Goal: Task Accomplishment & Management: Manage account settings

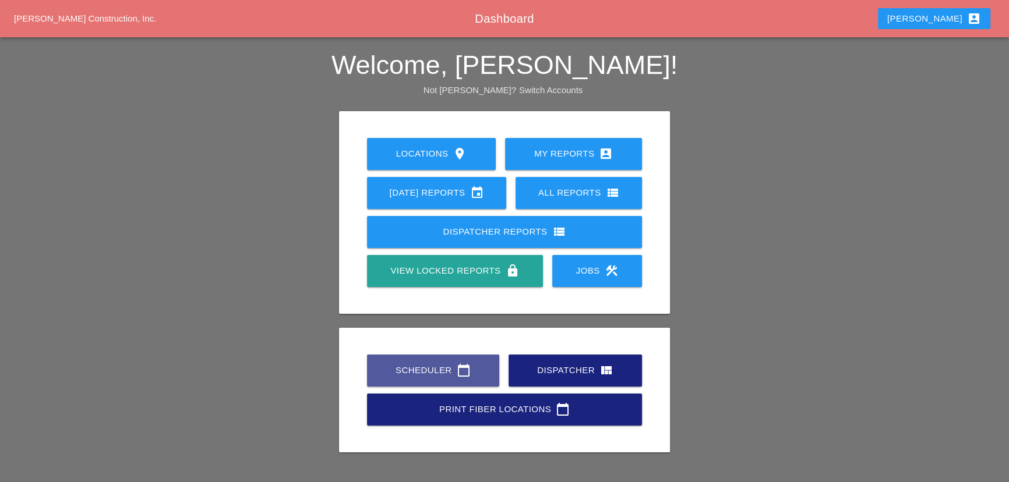
click at [401, 375] on div "Scheduler calendar_today" at bounding box center [433, 371] width 95 height 14
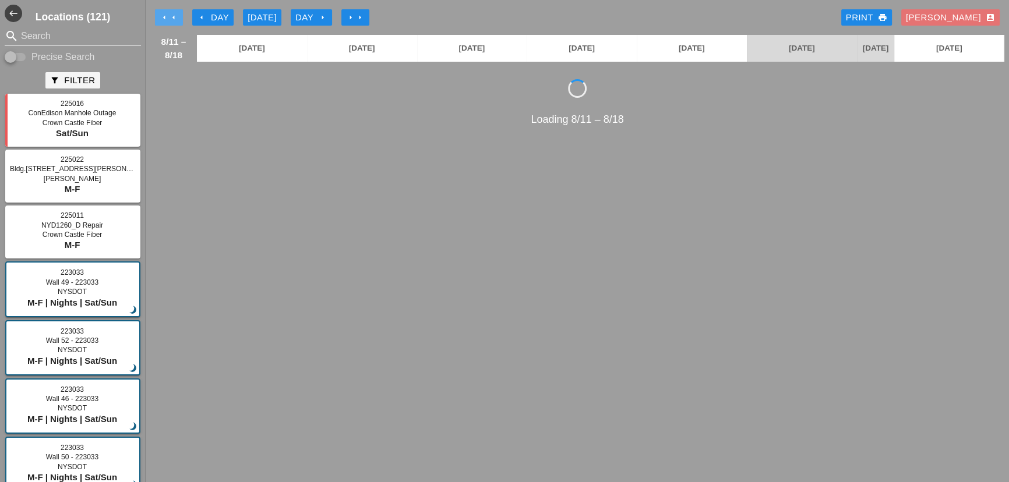
click at [164, 17] on icon "arrow_left" at bounding box center [164, 17] width 9 height 9
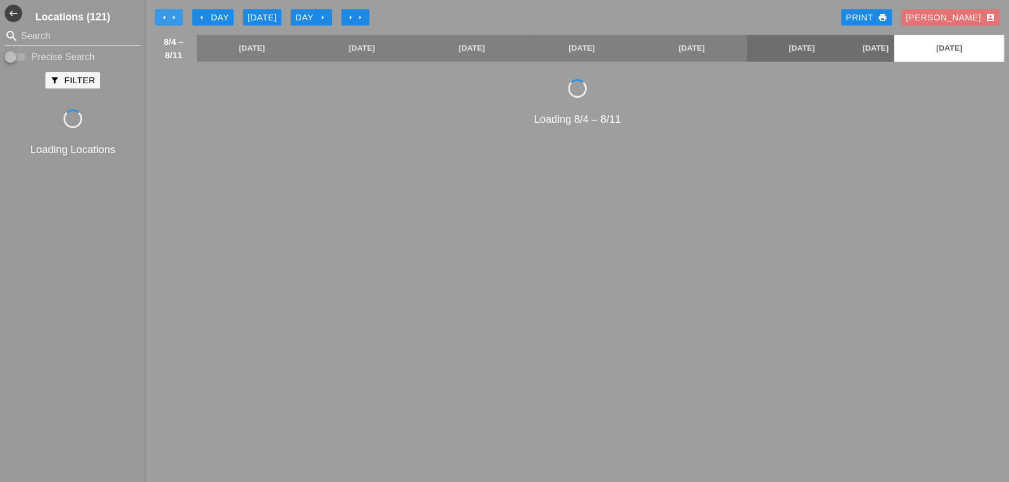
click at [164, 17] on icon "arrow_left" at bounding box center [164, 17] width 9 height 9
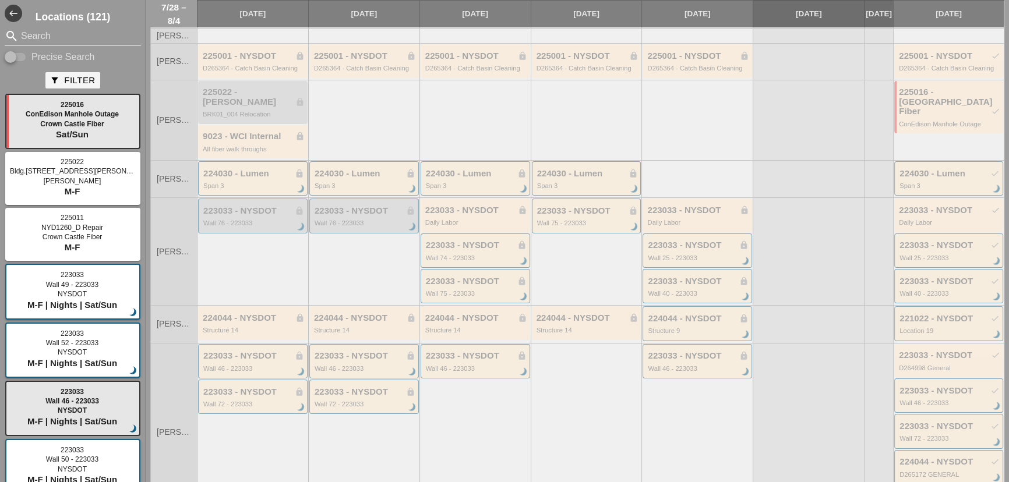
scroll to position [105, 0]
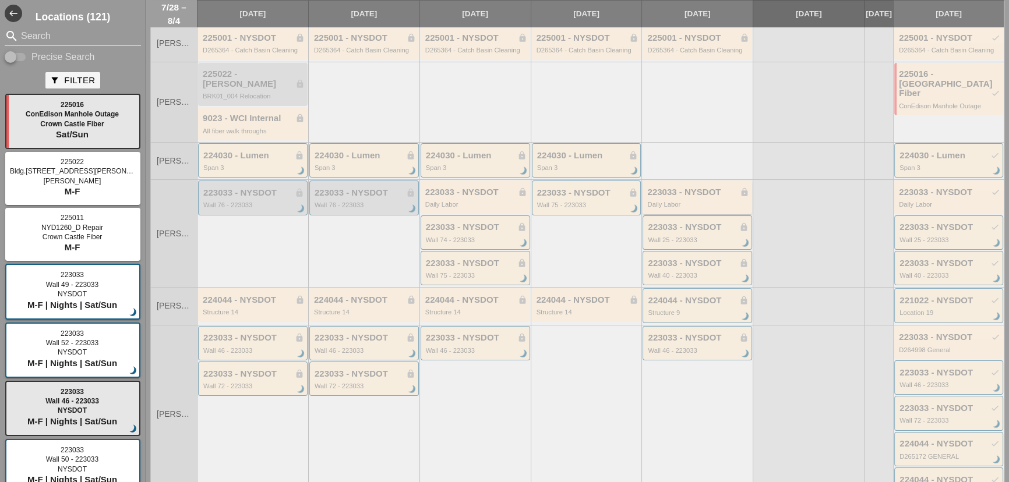
click at [669, 196] on div "223033 - NYSDOT lock Daily Labor" at bounding box center [698, 198] width 102 height 21
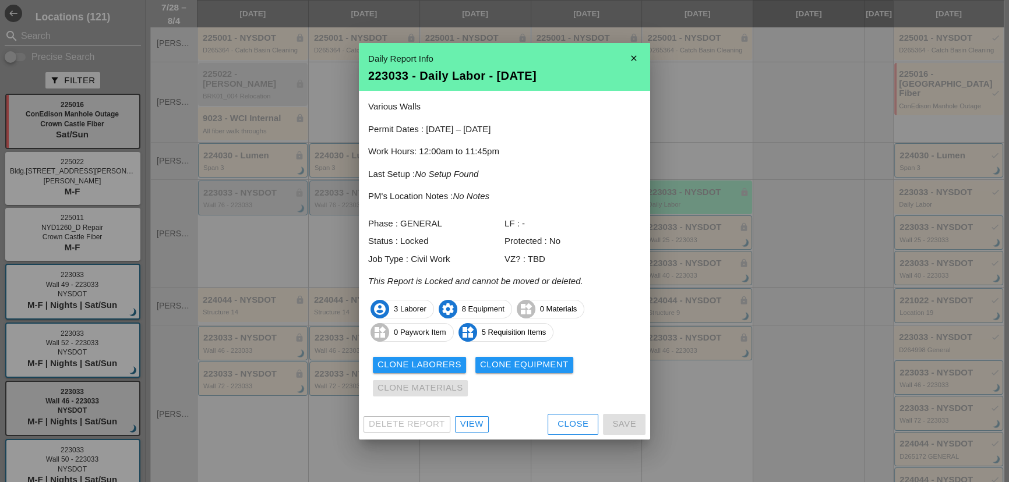
click at [637, 62] on icon "close" at bounding box center [633, 58] width 23 height 23
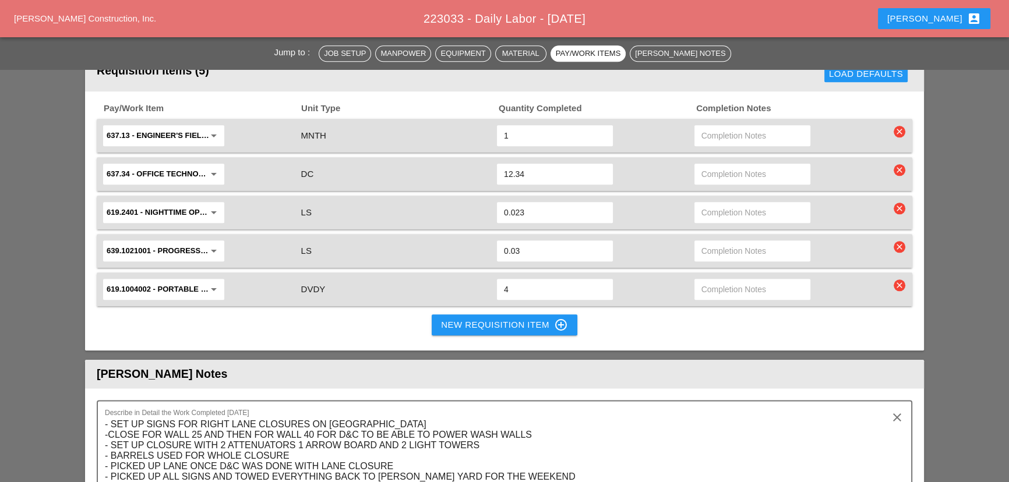
scroll to position [1707, 0]
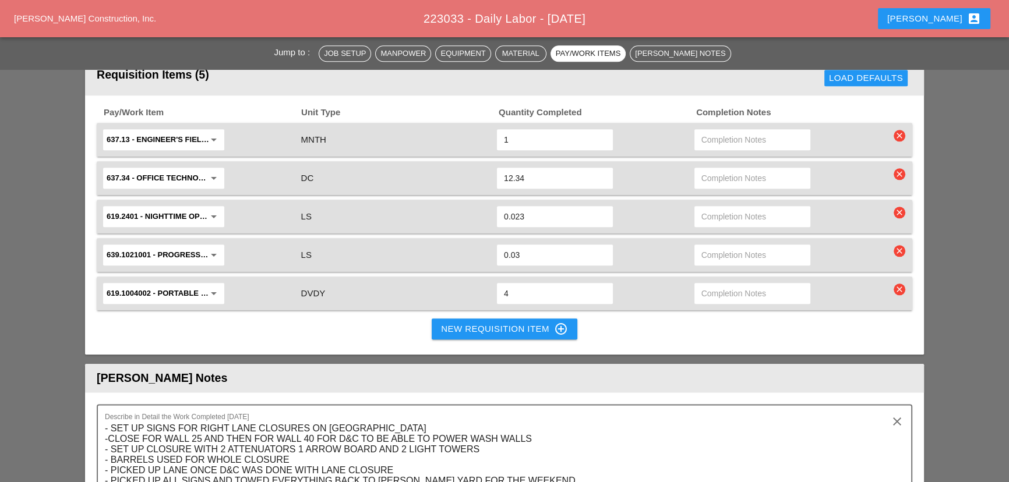
click at [442, 319] on button "New Requisition Item control_point" at bounding box center [505, 329] width 146 height 21
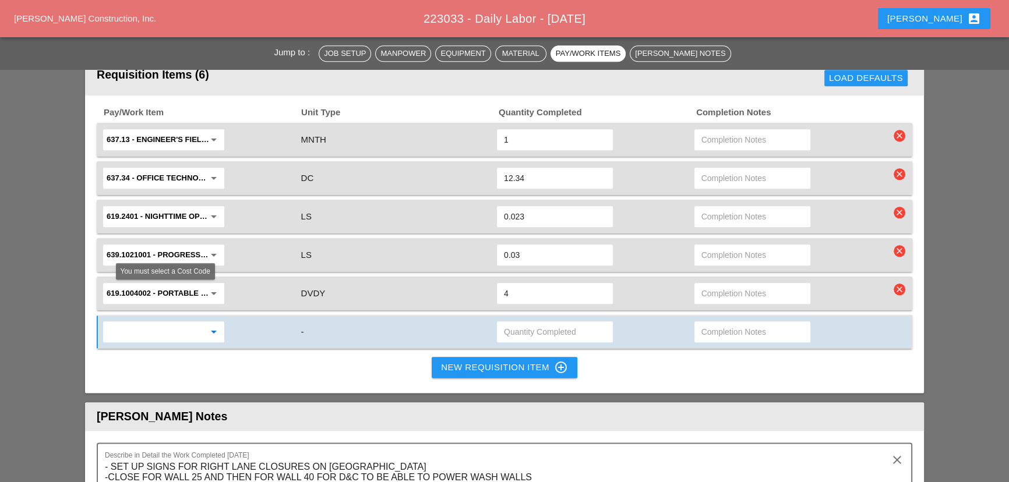
click at [173, 323] on input "text" at bounding box center [156, 332] width 98 height 19
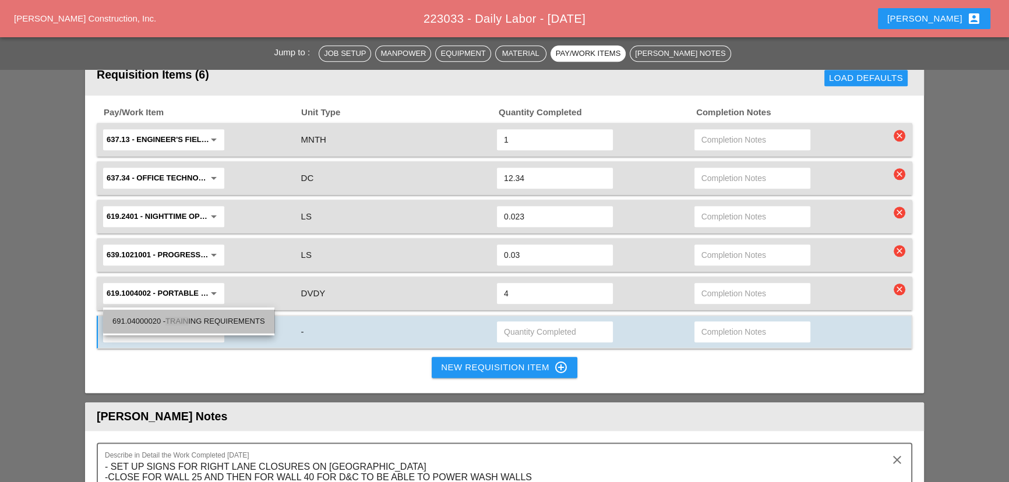
click at [238, 320] on div "691.04000020 - TRAIN ING REQUIREMENTS" at bounding box center [188, 322] width 153 height 14
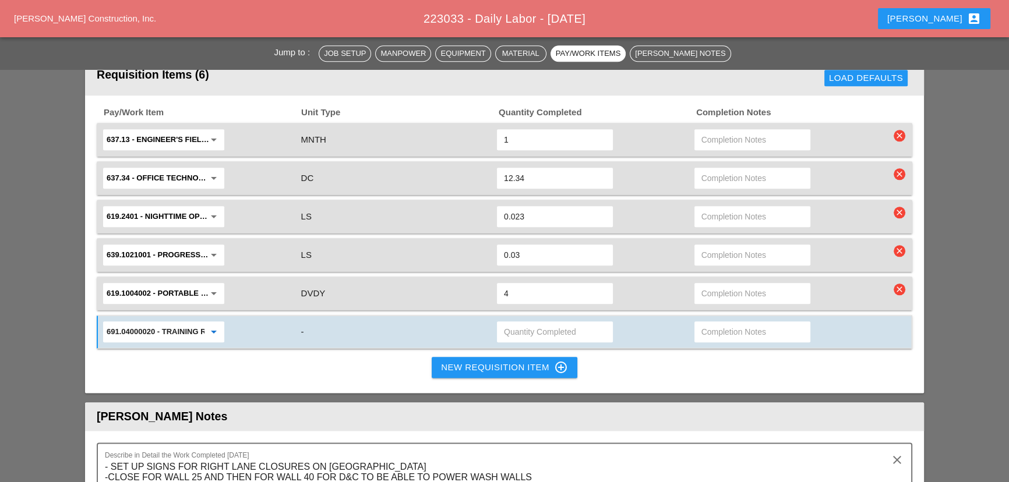
type input "691.04000020 - TRAINING REQUIREMENTS"
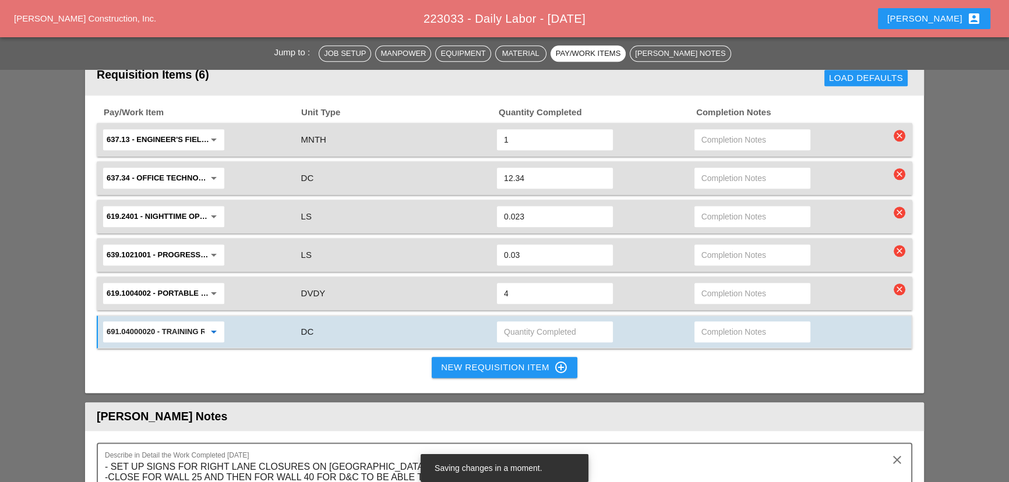
click at [555, 323] on input "text" at bounding box center [555, 332] width 102 height 19
type input "25"
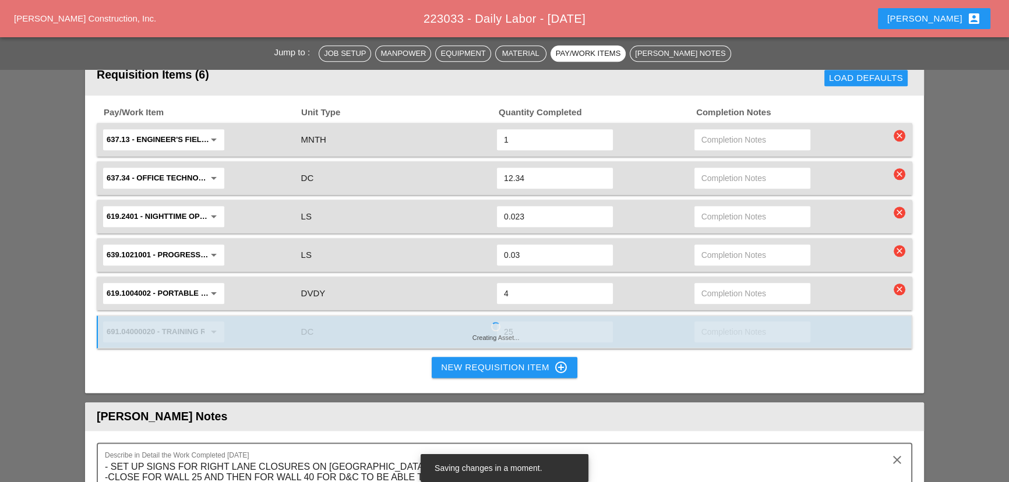
click at [513, 323] on input "25" at bounding box center [555, 332] width 102 height 19
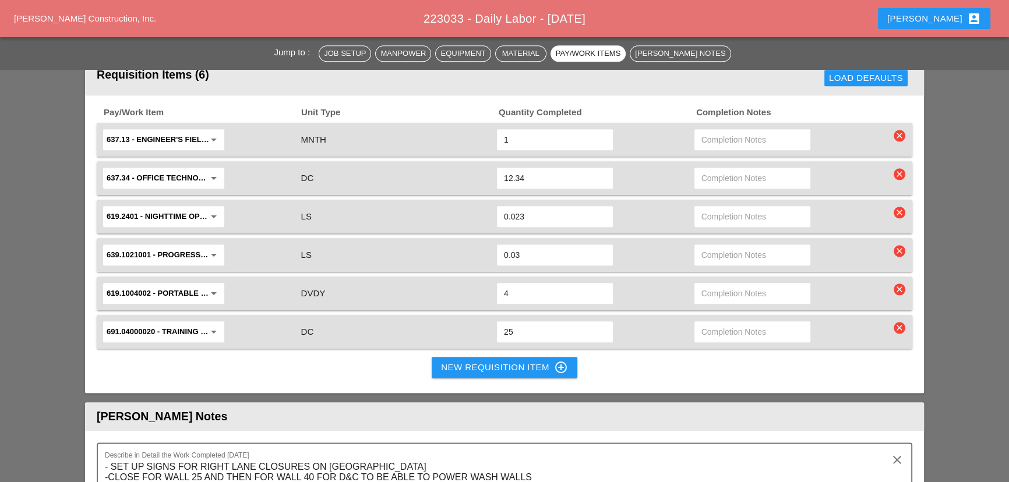
click at [513, 323] on input "25" at bounding box center [555, 332] width 102 height 19
type input "2535.75"
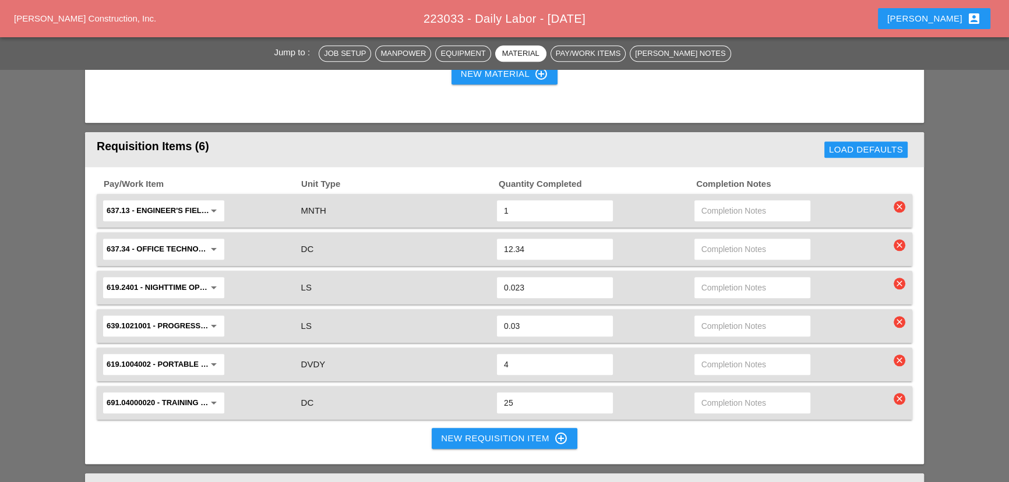
scroll to position [1642, 0]
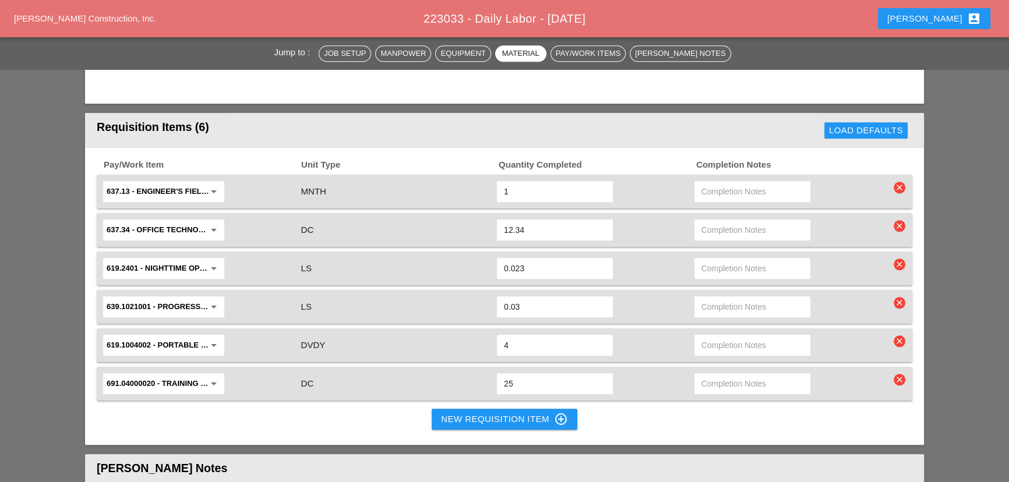
click at [521, 375] on input "25" at bounding box center [555, 384] width 102 height 19
type input "2535.75"
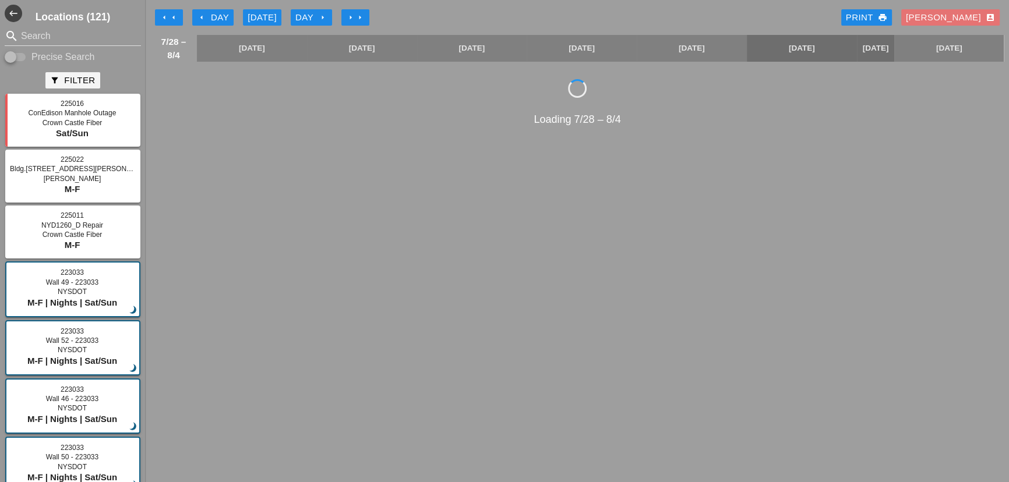
click at [358, 8] on div "arrow_left arrow_left arrow_left Day Today Day arrow_right arrow_right arrow_ri…" at bounding box center [577, 17] width 854 height 23
click at [359, 13] on icon "arrow_right" at bounding box center [359, 17] width 9 height 9
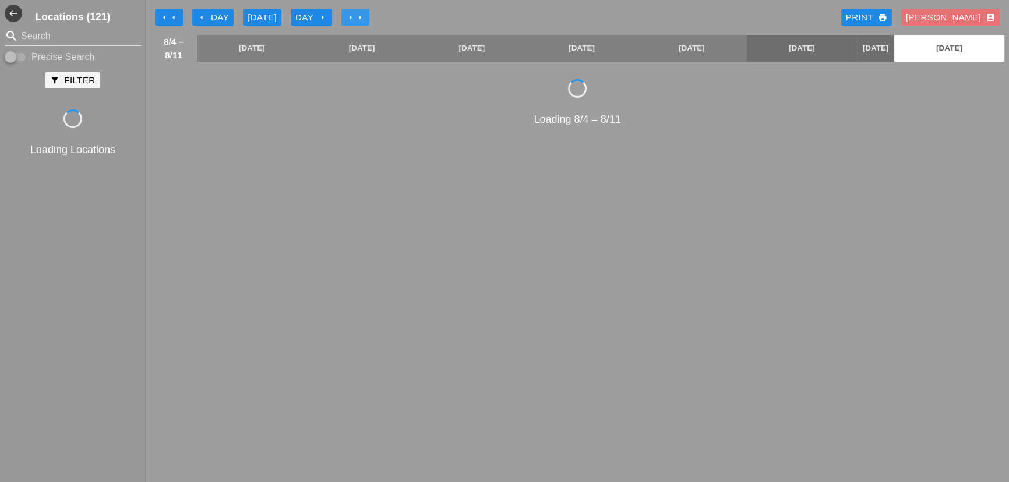
click at [359, 13] on icon "arrow_right" at bounding box center [359, 17] width 9 height 9
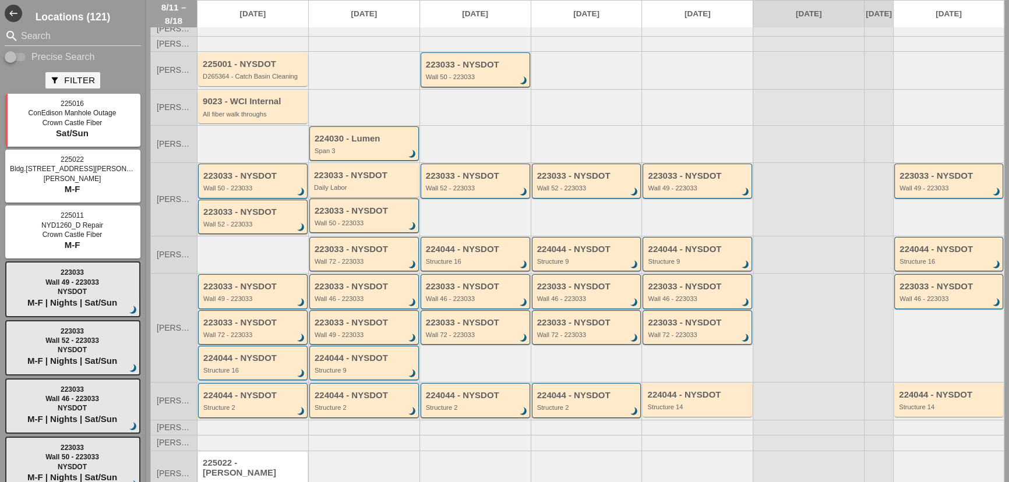
scroll to position [98, 0]
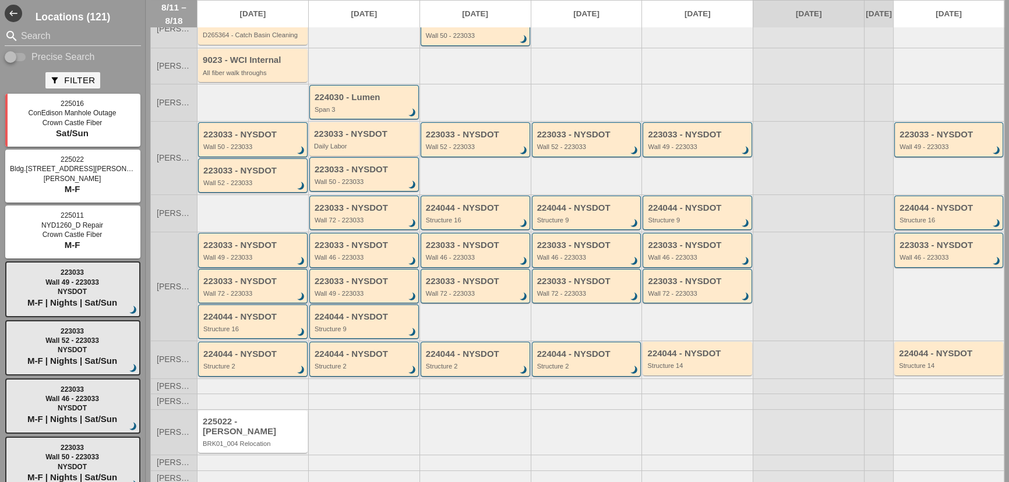
click at [253, 259] on div "223033 - NYSDOT Wall 49 - 223033 brightness_3" at bounding box center [253, 251] width 101 height 21
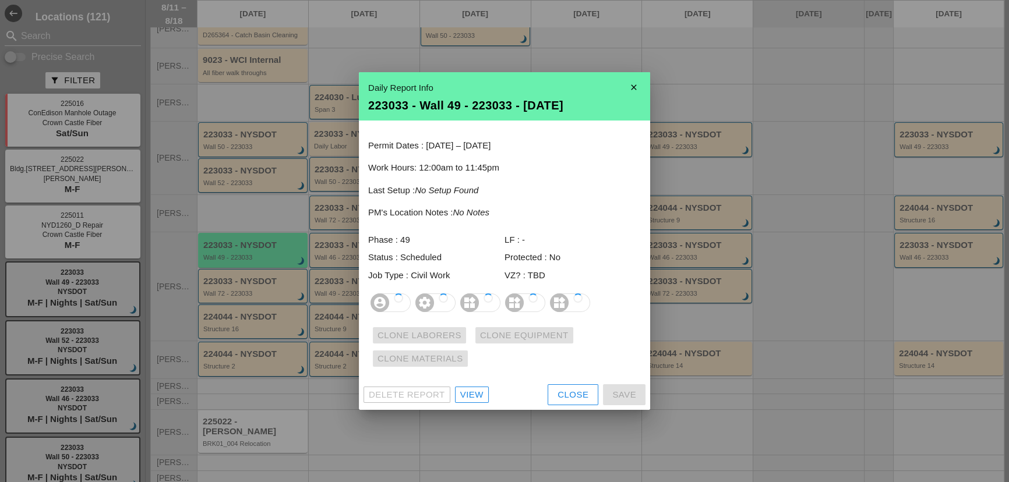
click at [577, 396] on div "Close" at bounding box center [573, 395] width 31 height 13
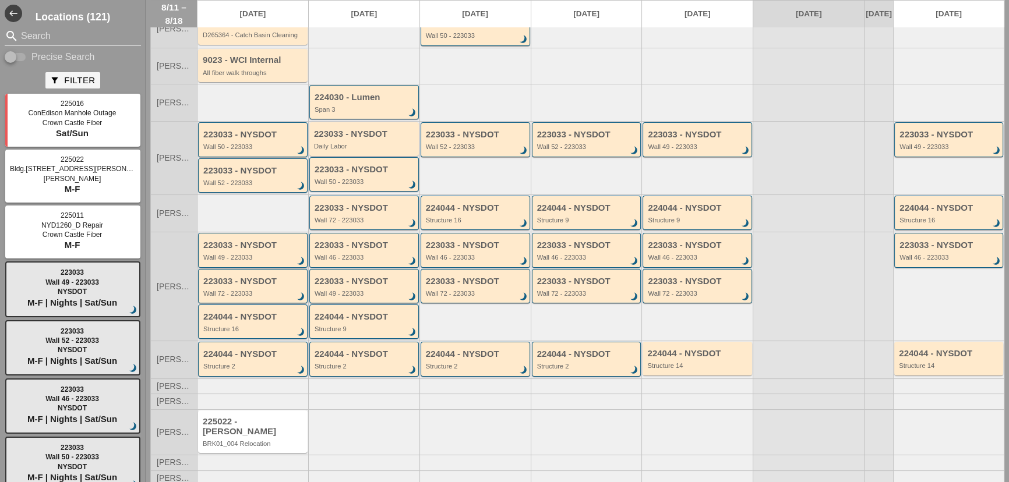
click at [229, 259] on div "223033 - NYSDOT Wall 49 - 223033 brightness_3" at bounding box center [253, 251] width 101 height 21
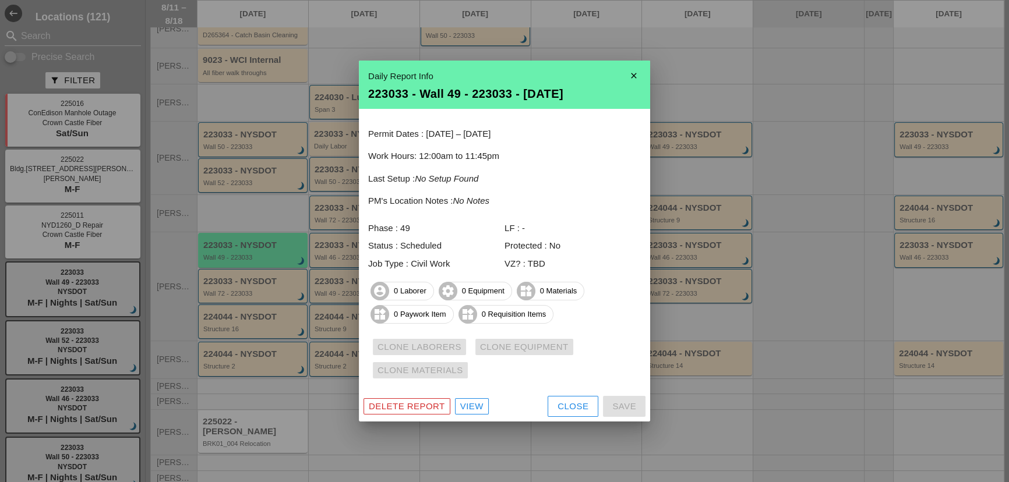
click at [425, 408] on div "Delete Report" at bounding box center [407, 406] width 76 height 13
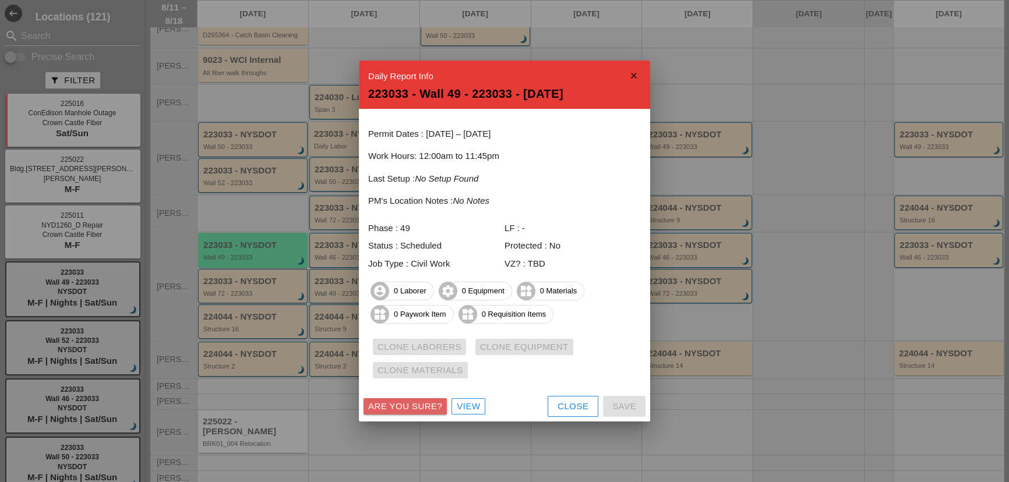
click at [425, 408] on div "Are you sure?" at bounding box center [405, 406] width 74 height 13
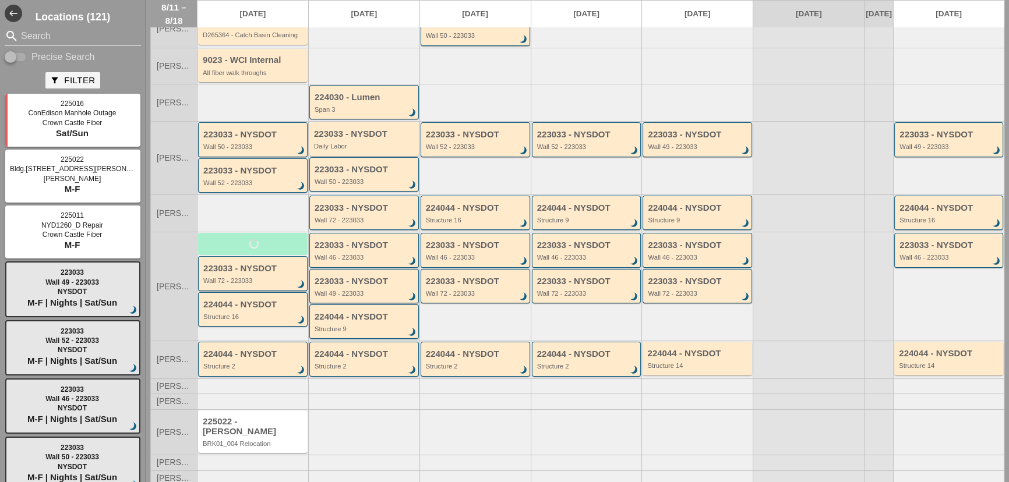
click at [330, 297] on div "Wall 49 - 223033" at bounding box center [365, 293] width 101 height 7
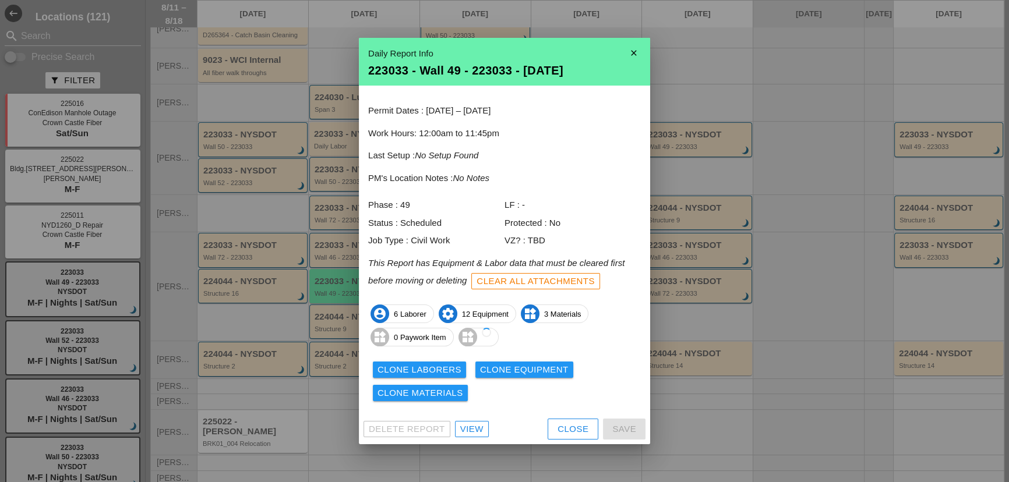
drag, startPoint x: 330, startPoint y: 298, endPoint x: 241, endPoint y: 257, distance: 98.6
click at [241, 257] on div at bounding box center [504, 241] width 1009 height 482
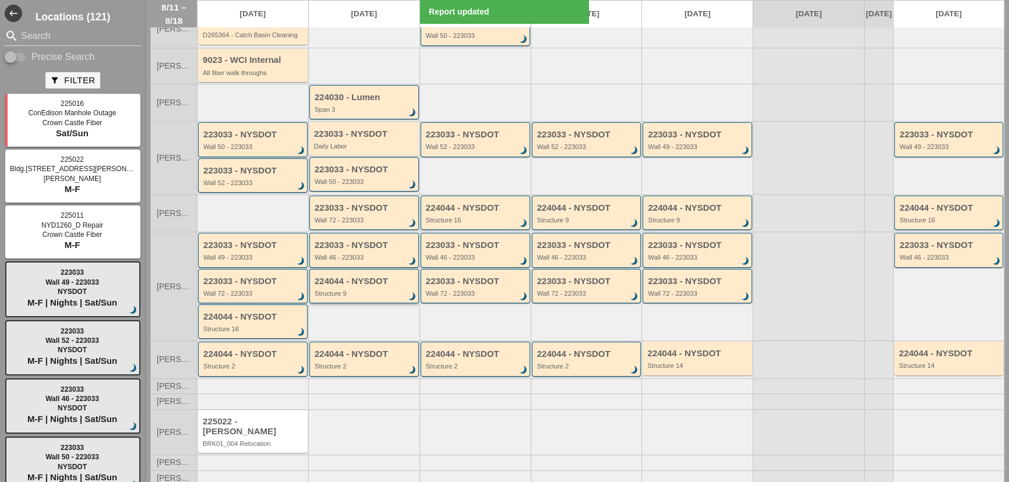
click at [338, 287] on div "224044 - NYSDOT" at bounding box center [365, 282] width 101 height 10
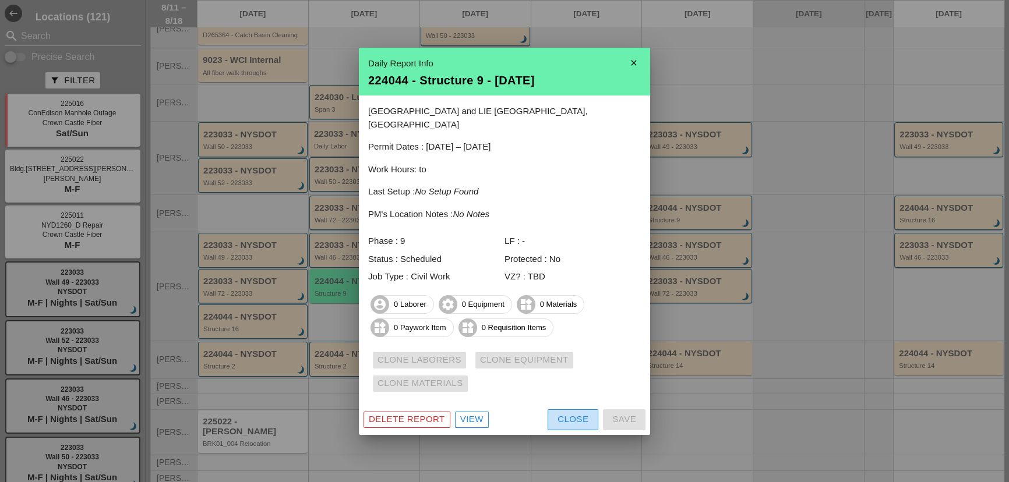
click at [562, 414] on div "Close" at bounding box center [573, 419] width 31 height 13
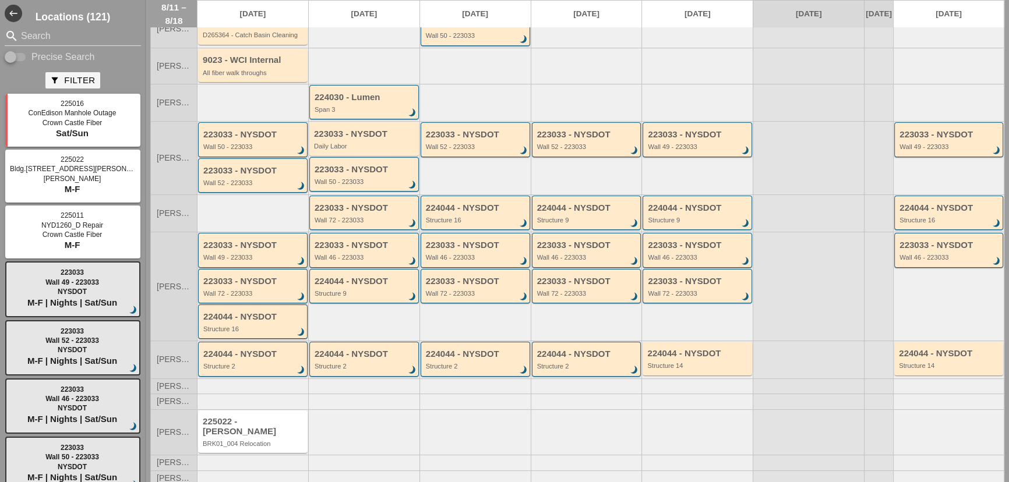
click at [277, 261] on div "Wall 49 - 223033" at bounding box center [253, 257] width 101 height 7
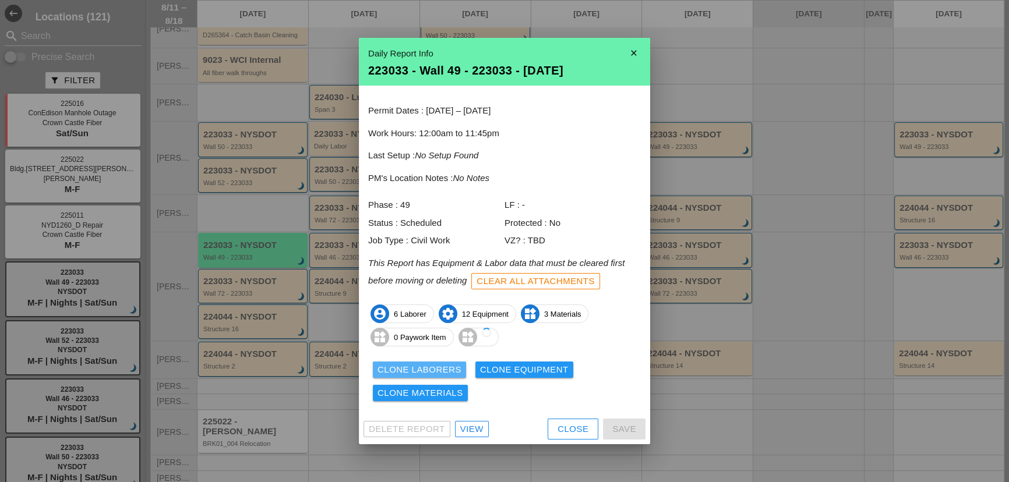
click at [422, 369] on div "Clone Laborers" at bounding box center [420, 370] width 84 height 13
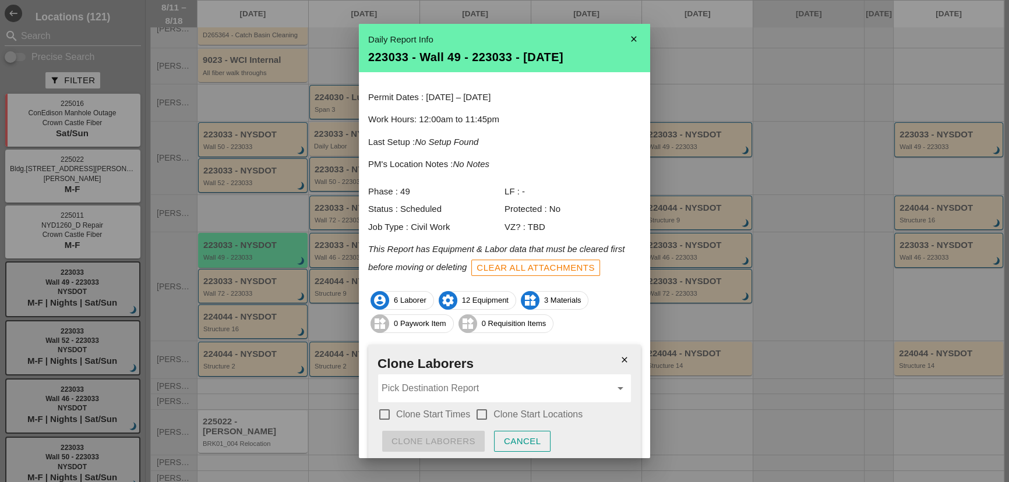
drag, startPoint x: 432, startPoint y: 413, endPoint x: 498, endPoint y: 420, distance: 65.7
click at [432, 413] on label "Clone Start Times" at bounding box center [433, 415] width 74 height 12
checkbox input "true"
click at [524, 418] on label "Clone Start Locations" at bounding box center [537, 415] width 89 height 12
checkbox input "true"
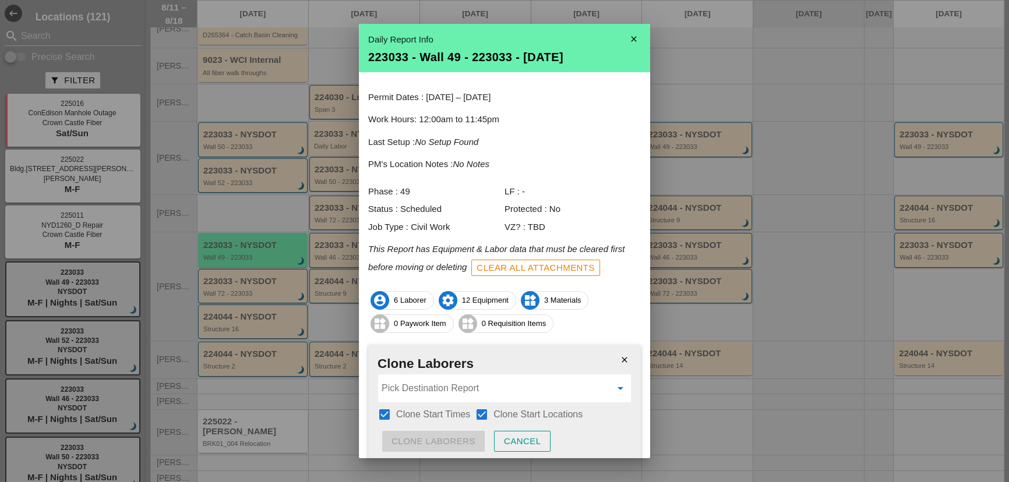
click at [486, 386] on input "Pick Destination Report" at bounding box center [497, 388] width 230 height 19
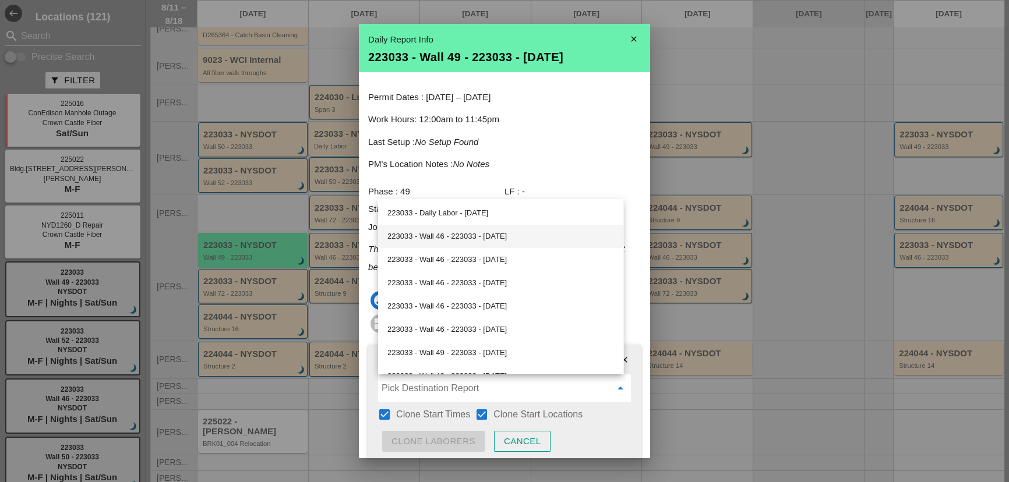
click at [478, 237] on div "223033 - Wall 46 - 223033 - 08/12/2025" at bounding box center [500, 237] width 227 height 14
type input "223033 - Wall 46 - 223033 - 08/12/2025"
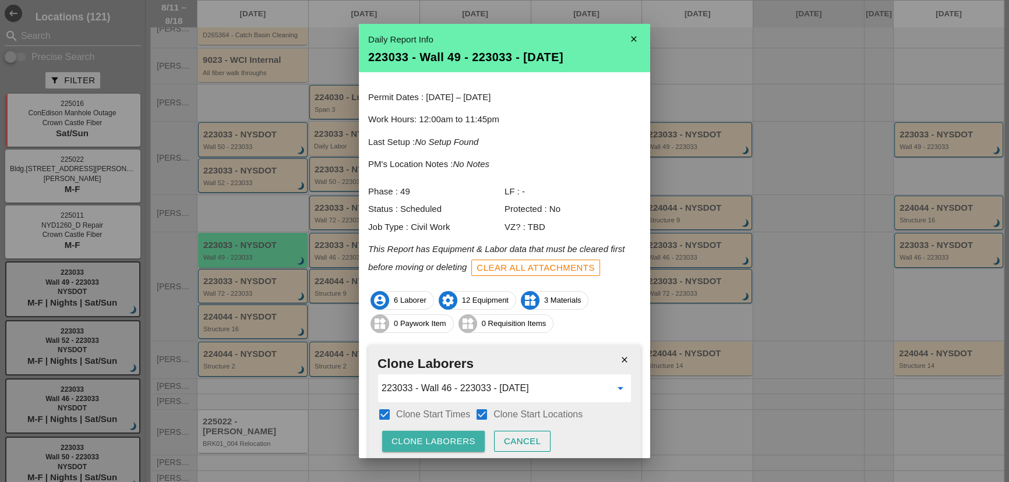
click at [435, 437] on div "Clone Laborers" at bounding box center [434, 441] width 84 height 13
click at [619, 362] on icon "close" at bounding box center [624, 359] width 23 height 23
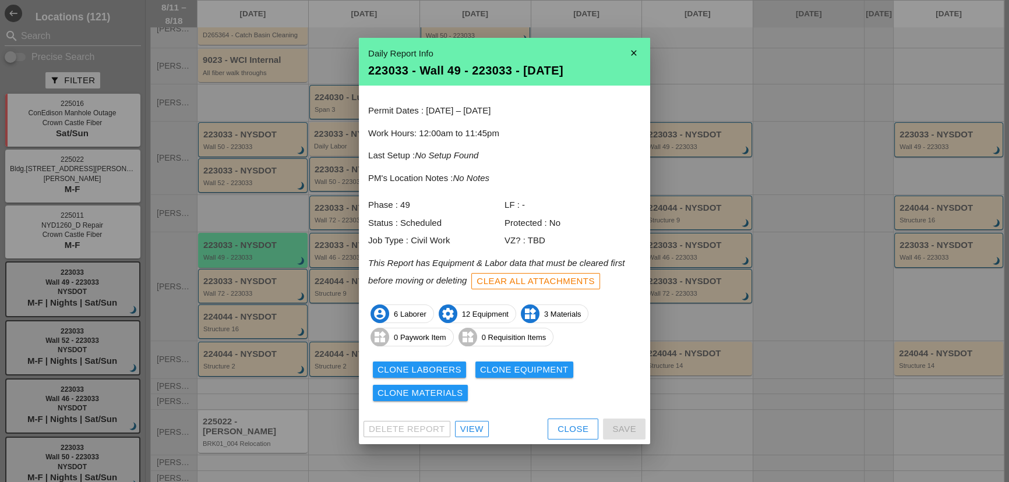
click at [544, 367] on div "Clone Equipment" at bounding box center [524, 370] width 89 height 13
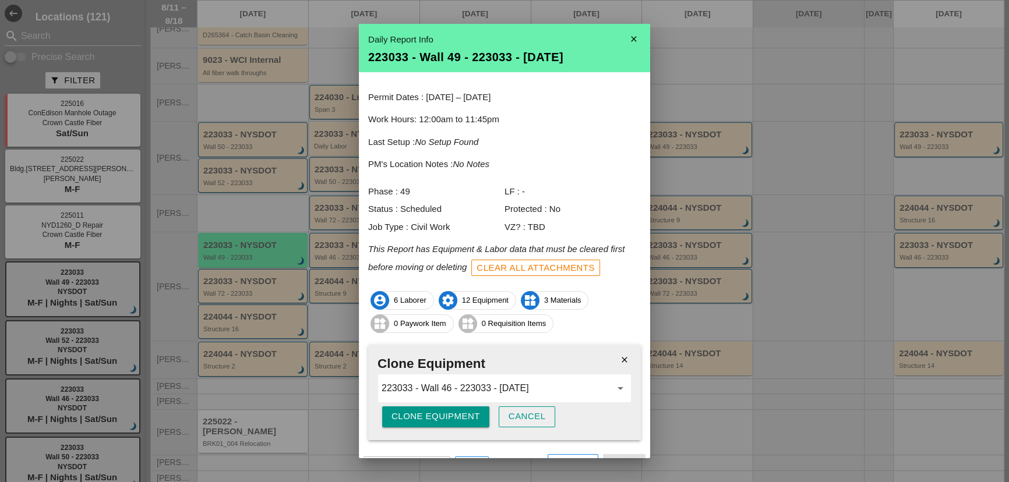
click at [424, 415] on div "Clone Equipment" at bounding box center [436, 416] width 89 height 13
click at [424, 415] on div "Are you sure?" at bounding box center [429, 416] width 74 height 13
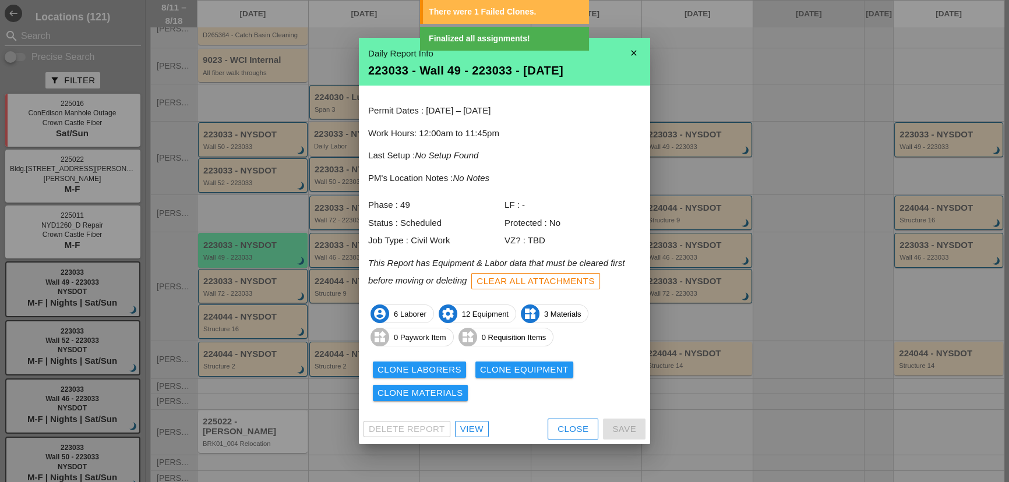
click at [510, 362] on button "Clone Equipment" at bounding box center [524, 370] width 98 height 16
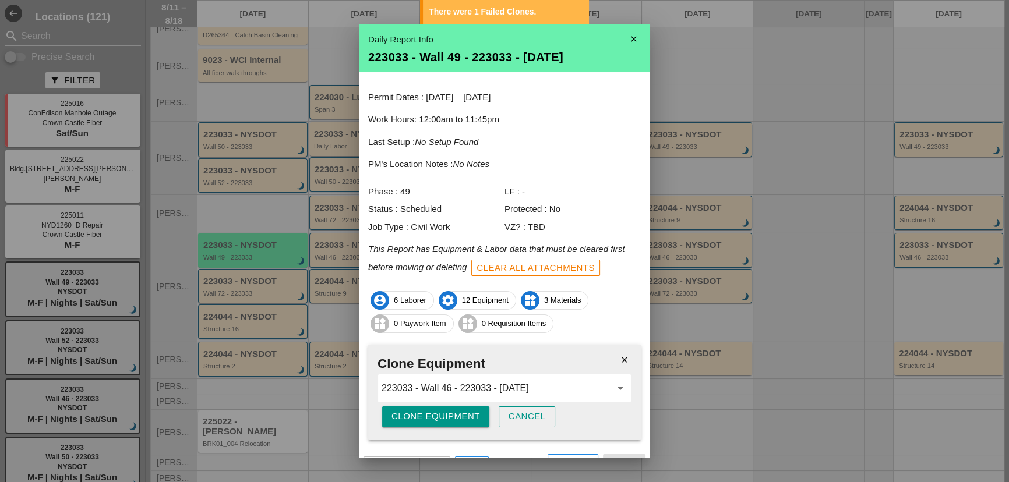
click at [431, 418] on div "Clone Equipment" at bounding box center [436, 416] width 89 height 13
click at [431, 418] on div "Are you sure?" at bounding box center [429, 416] width 74 height 13
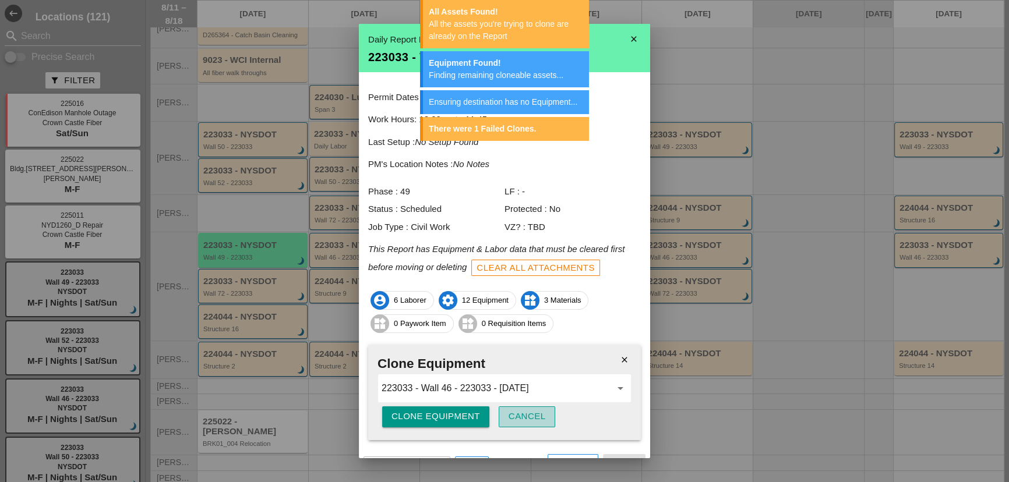
click at [538, 415] on div "Cancel" at bounding box center [527, 416] width 37 height 13
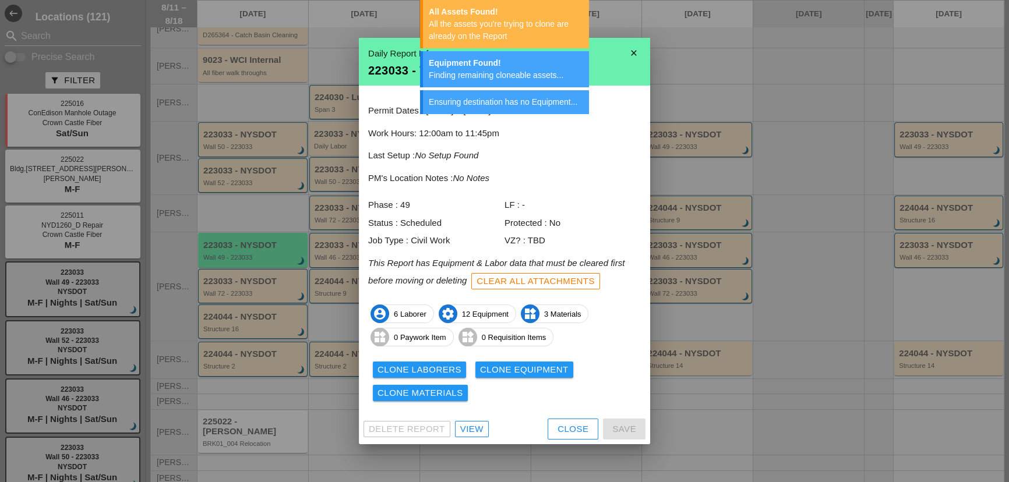
click at [565, 439] on button "Close" at bounding box center [573, 429] width 51 height 21
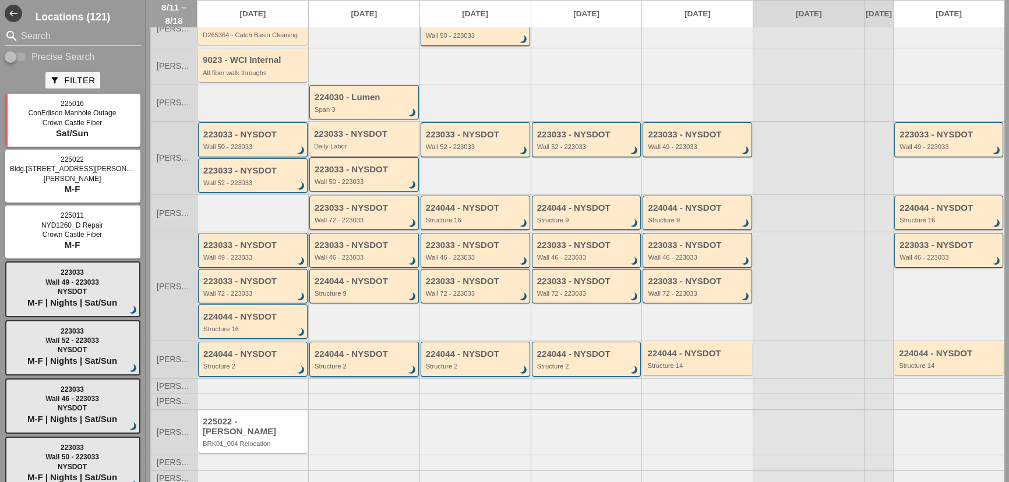
click at [338, 359] on div "224044 - NYSDOT" at bounding box center [365, 355] width 101 height 10
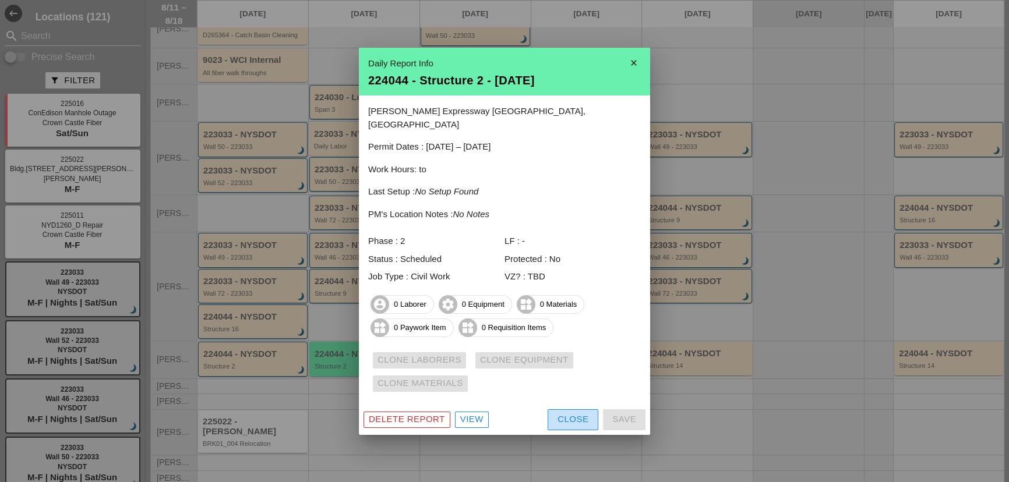
click at [560, 413] on div "Close" at bounding box center [573, 419] width 31 height 13
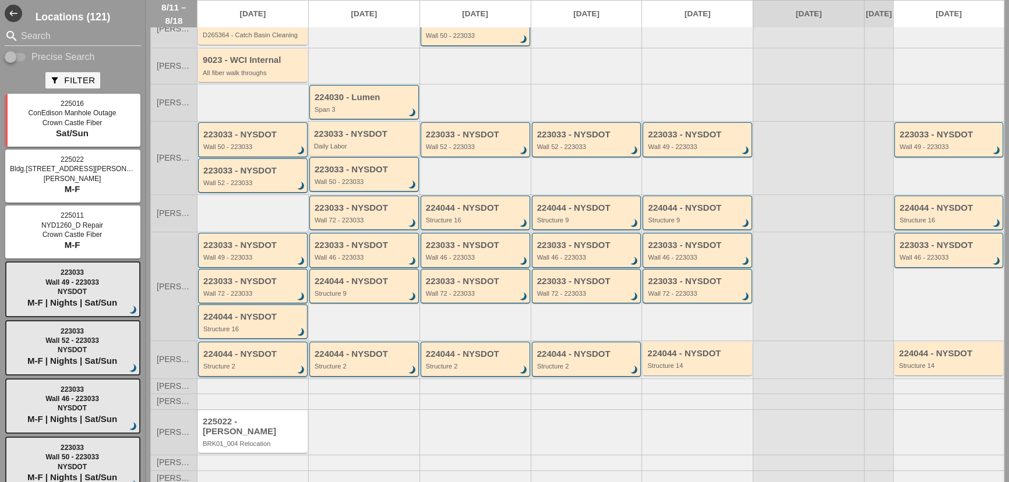
click at [241, 367] on div "224044 - NYSDOT Structure 2 brightness_3" at bounding box center [253, 360] width 101 height 21
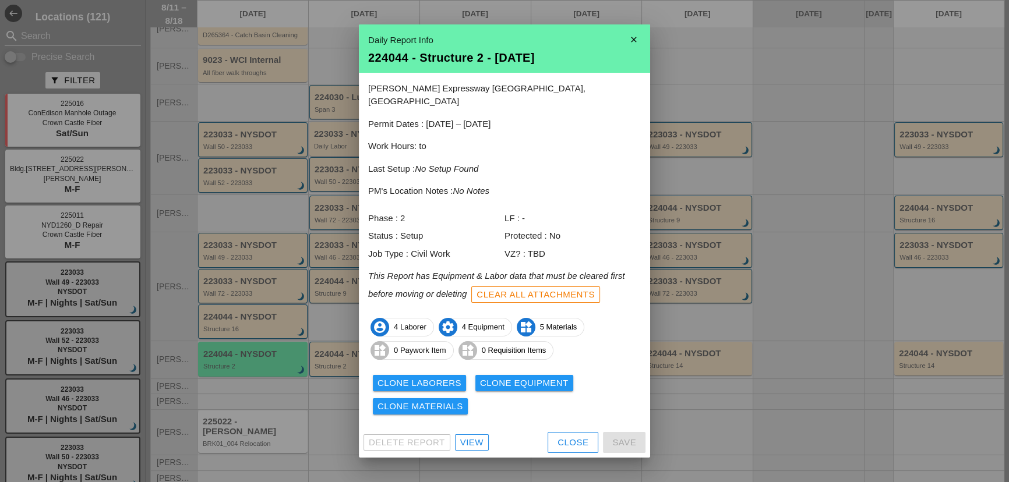
click at [404, 385] on div "Clone Laborers Clone Equipment Clone Materials" at bounding box center [504, 395] width 273 height 47
click at [403, 379] on div "Clone Laborers" at bounding box center [420, 383] width 84 height 13
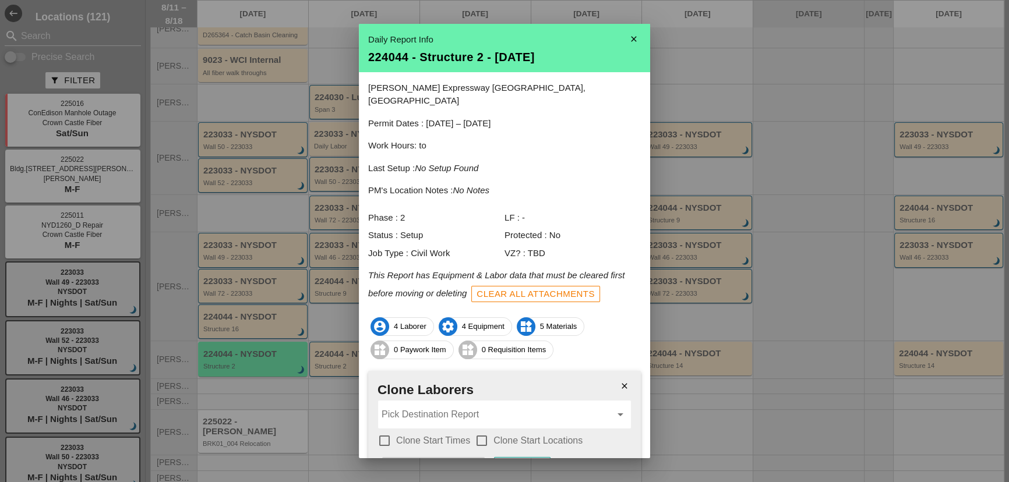
click at [475, 406] on input "Pick Destination Report" at bounding box center [497, 415] width 230 height 19
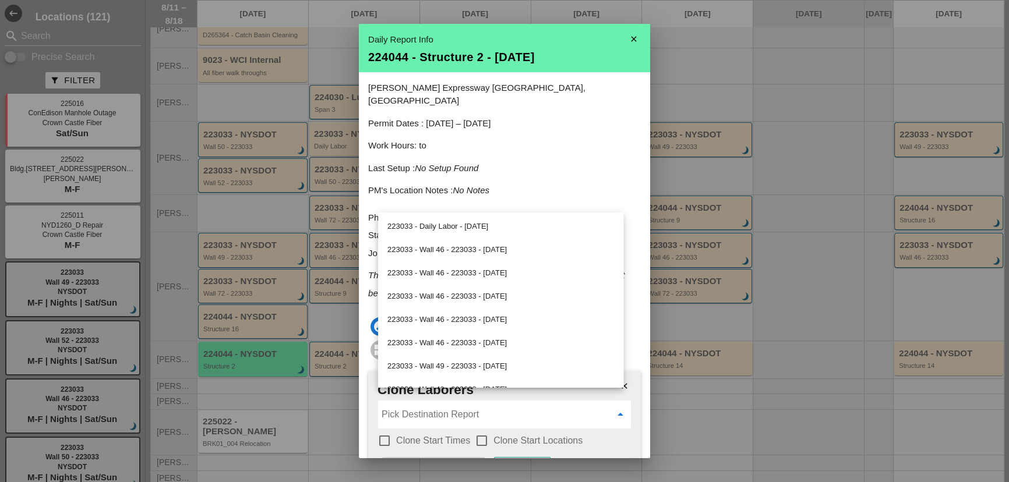
click at [436, 435] on label "Clone Start Times" at bounding box center [433, 441] width 74 height 12
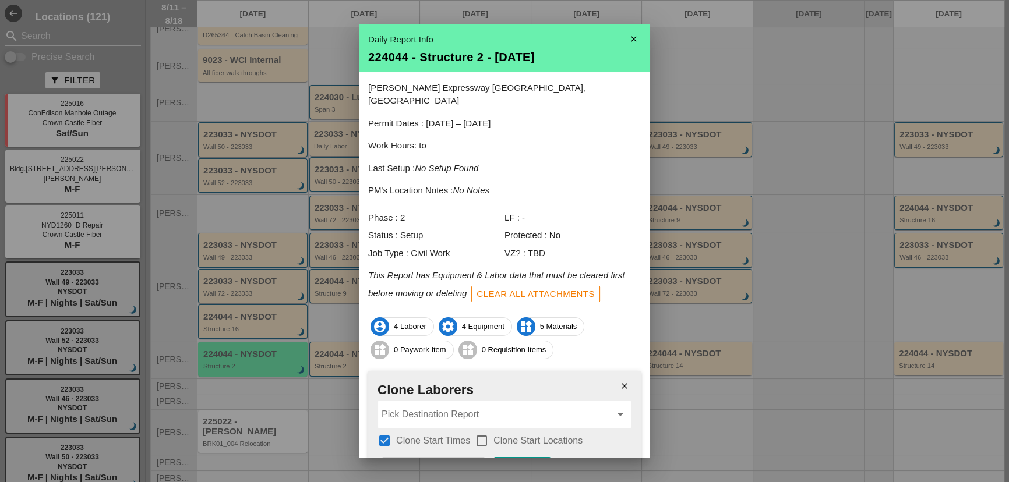
click at [495, 435] on label "Clone Start Locations" at bounding box center [537, 441] width 89 height 12
click at [475, 413] on div "Pick Destination Report arrow_drop_down" at bounding box center [504, 415] width 253 height 28
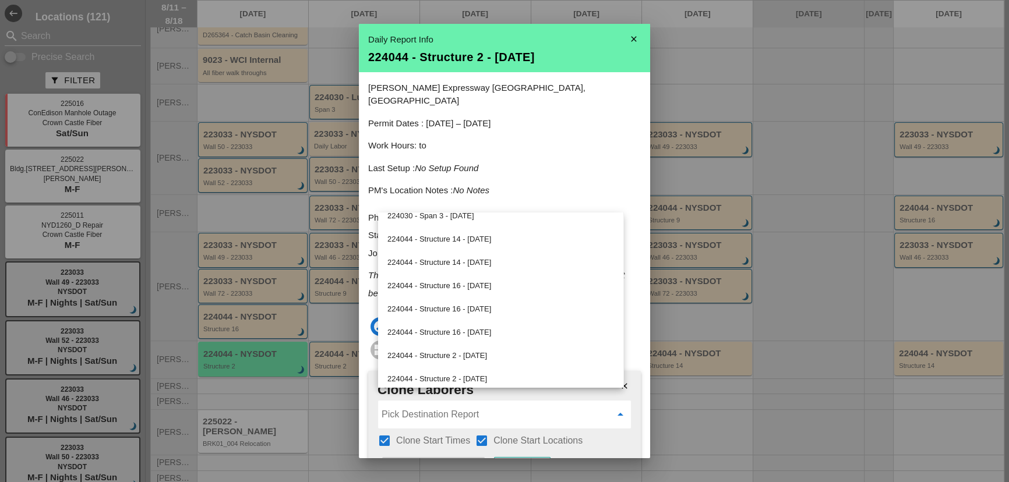
scroll to position [530, 0]
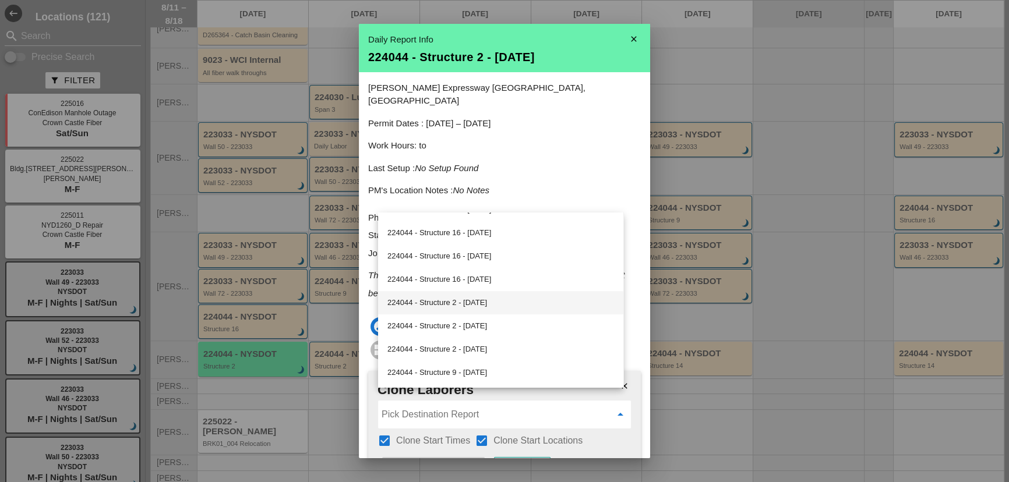
click at [456, 308] on div "224044 - Structure 2 - 08/12/2025" at bounding box center [500, 303] width 227 height 14
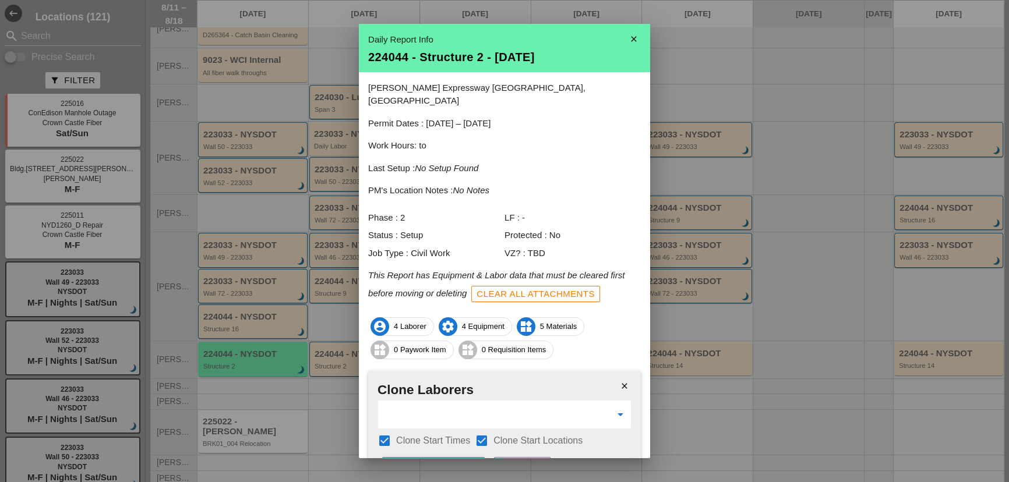
click at [463, 461] on div "Clone Laborers" at bounding box center [434, 467] width 84 height 13
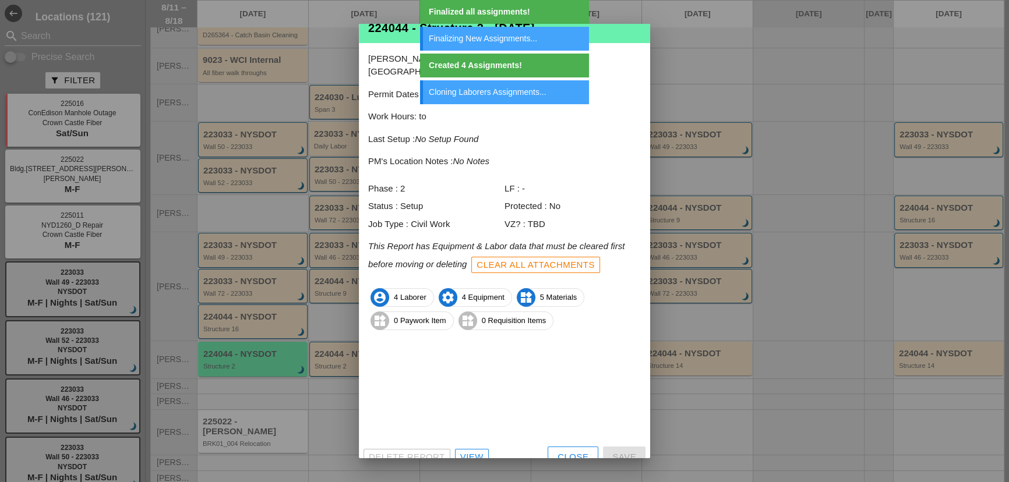
scroll to position [0, 0]
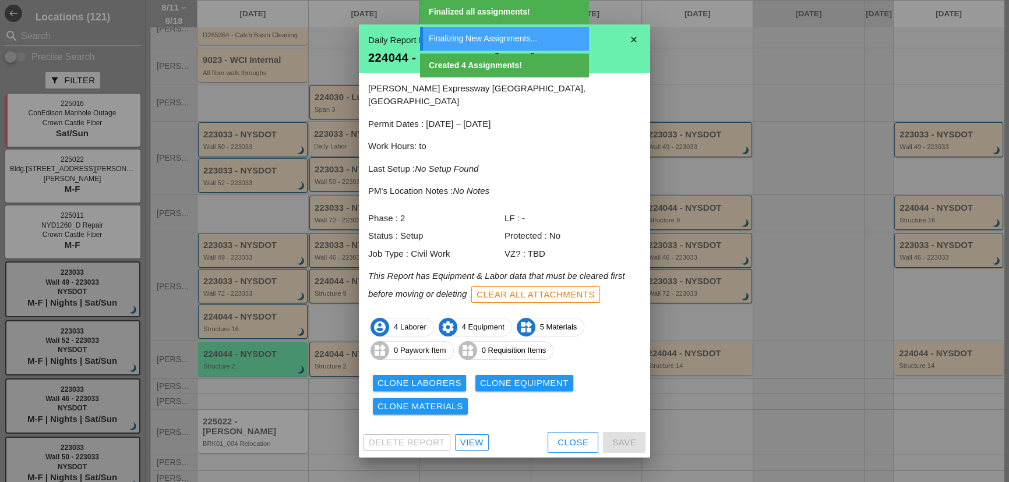
click at [489, 375] on button "Clone Equipment" at bounding box center [524, 383] width 98 height 16
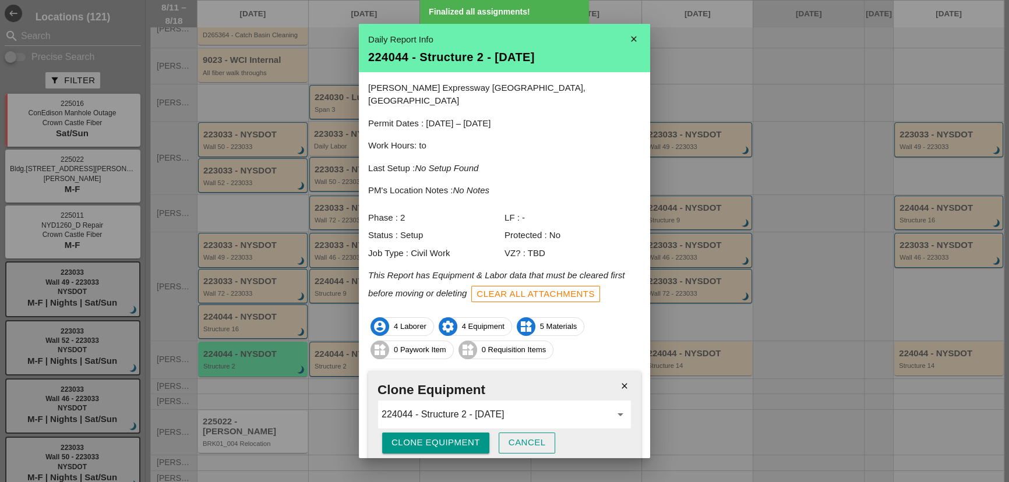
click at [442, 436] on div "Clone Equipment" at bounding box center [436, 442] width 89 height 13
click at [442, 436] on div "Are you sure?" at bounding box center [429, 442] width 74 height 13
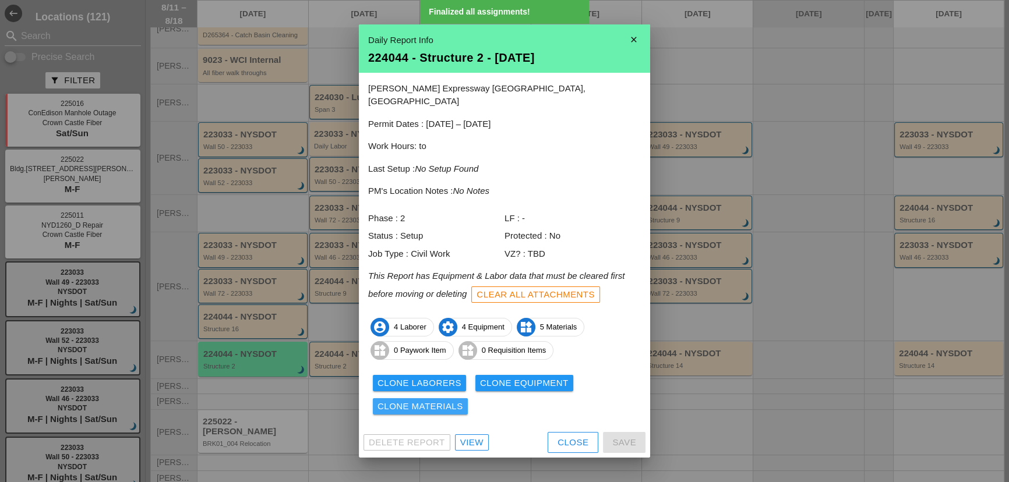
click at [444, 400] on div "Clone Materials" at bounding box center [421, 406] width 86 height 13
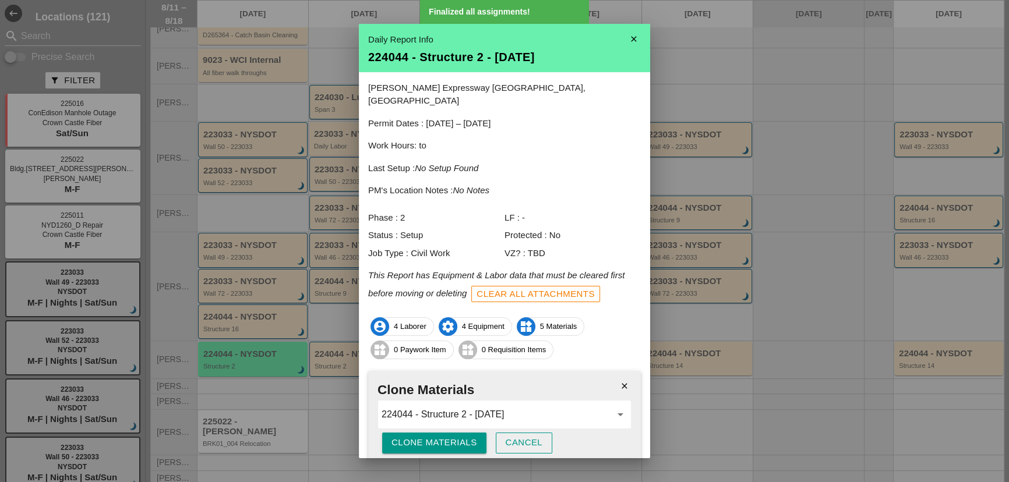
click at [447, 436] on div "Clone Materials" at bounding box center [435, 442] width 86 height 13
click at [447, 436] on div "Are you sure?" at bounding box center [429, 442] width 74 height 13
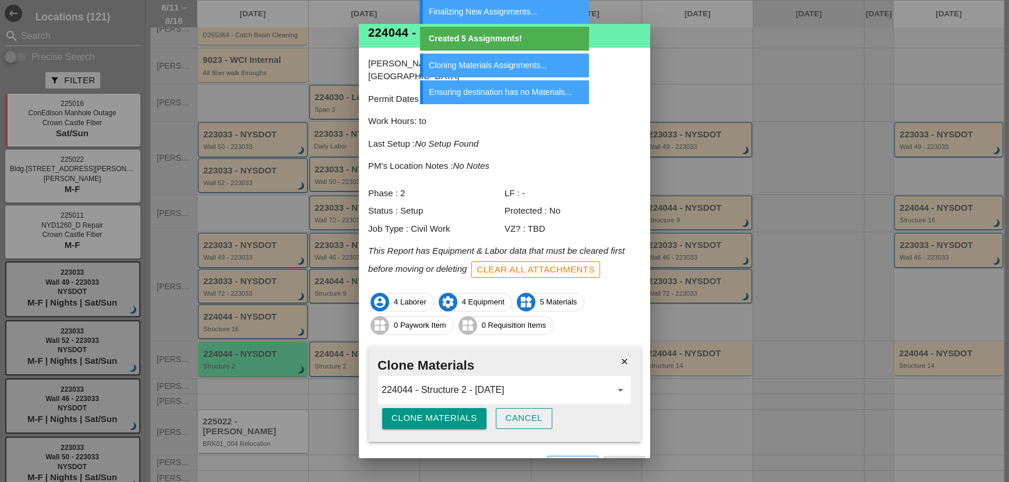
scroll to position [34, 0]
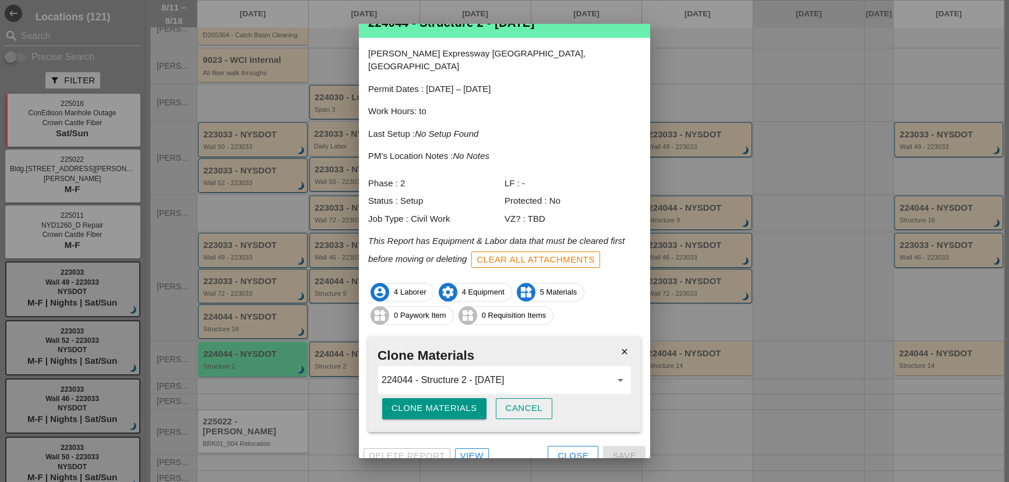
click at [565, 450] on div "Close" at bounding box center [573, 456] width 31 height 13
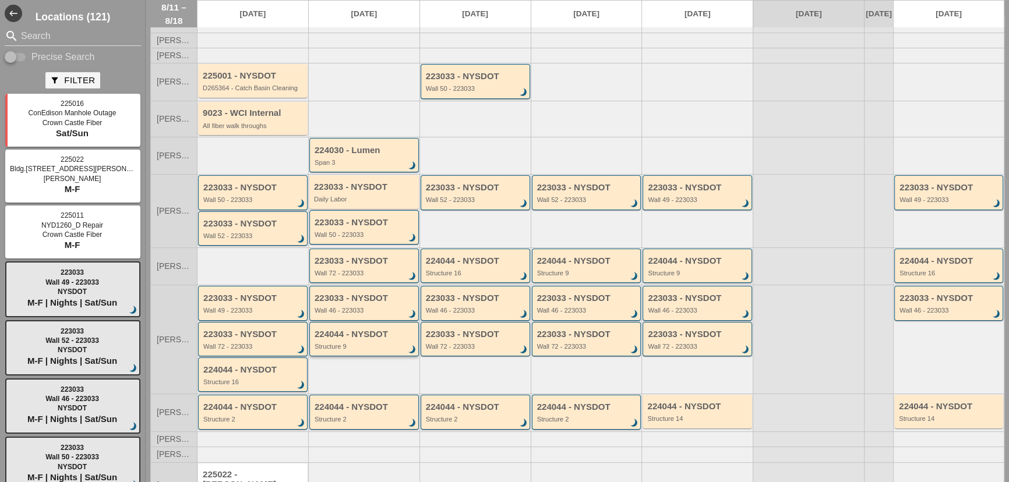
scroll to position [0, 0]
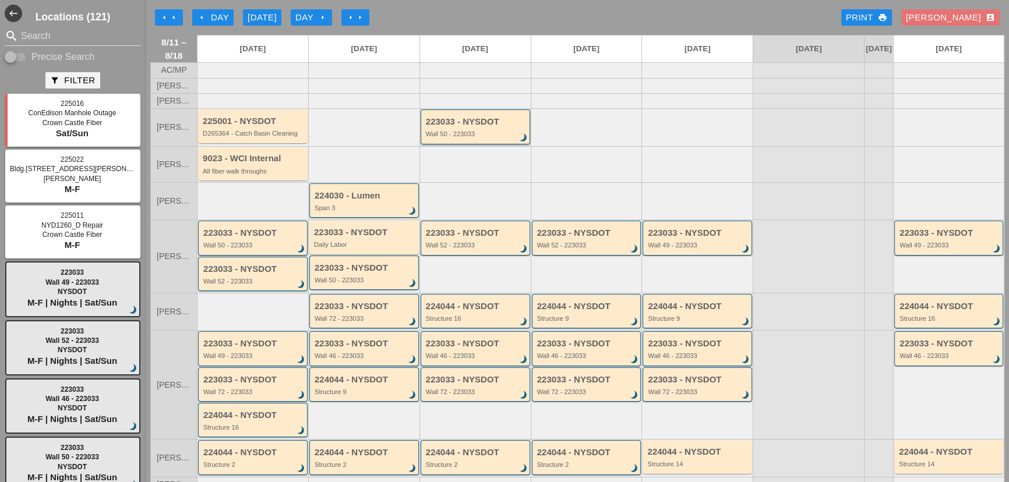
click at [463, 137] on div "223033 - NYSDOT Wall 50 - 223033 brightness_3" at bounding box center [476, 127] width 101 height 21
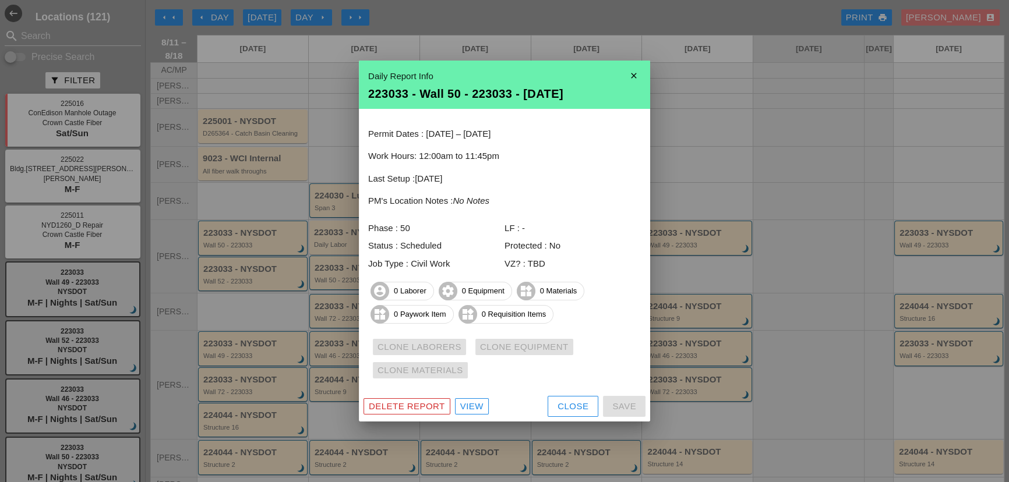
click at [432, 405] on div "Delete Report" at bounding box center [407, 406] width 76 height 13
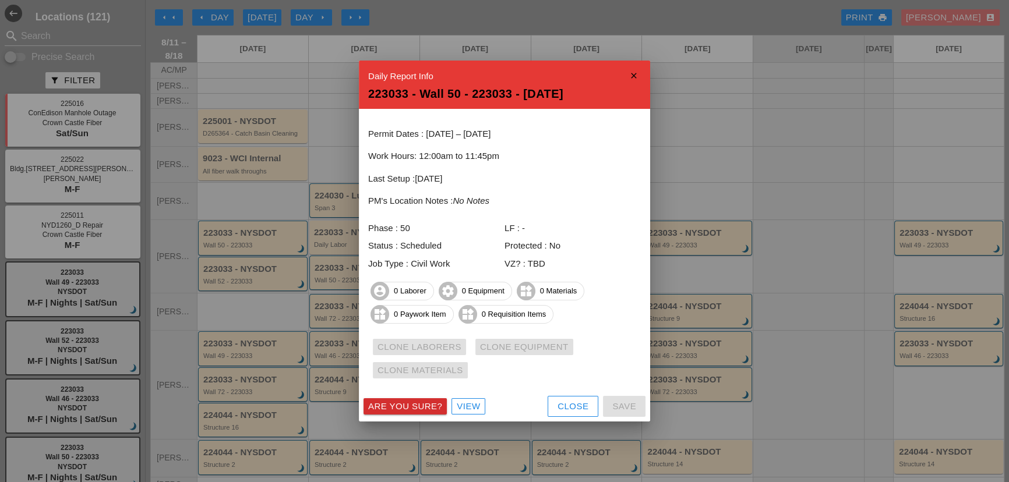
click at [432, 405] on div "Are you sure?" at bounding box center [405, 406] width 74 height 13
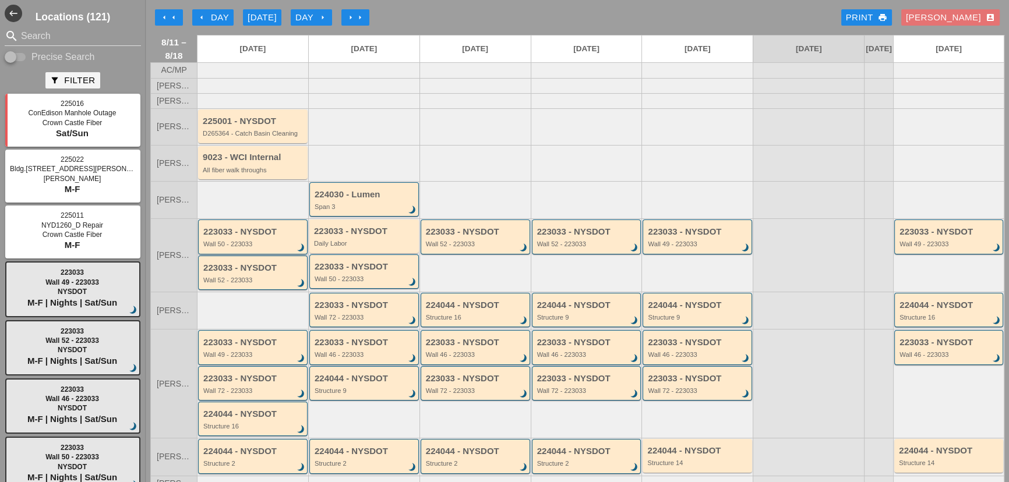
click at [233, 248] on div "Wall 50 - 223033" at bounding box center [253, 244] width 101 height 7
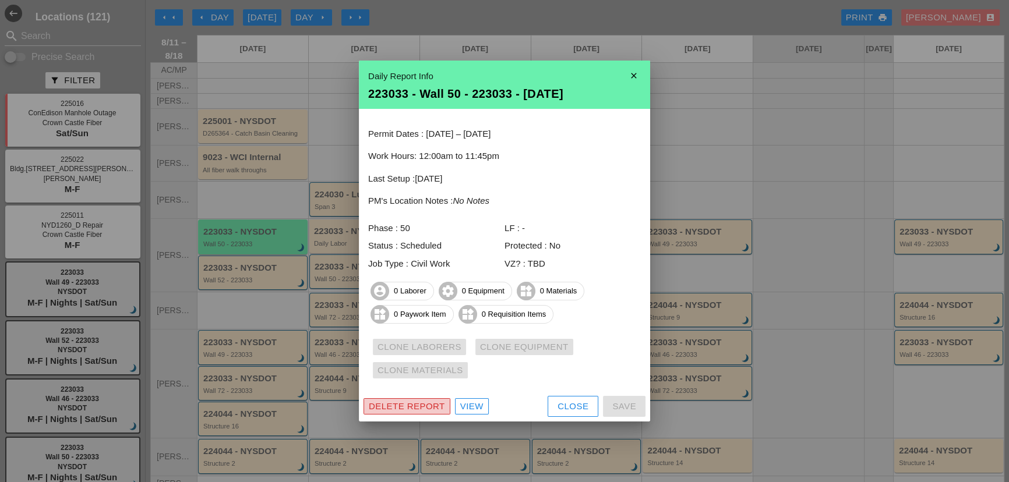
click at [400, 401] on div "Delete Report" at bounding box center [407, 406] width 76 height 13
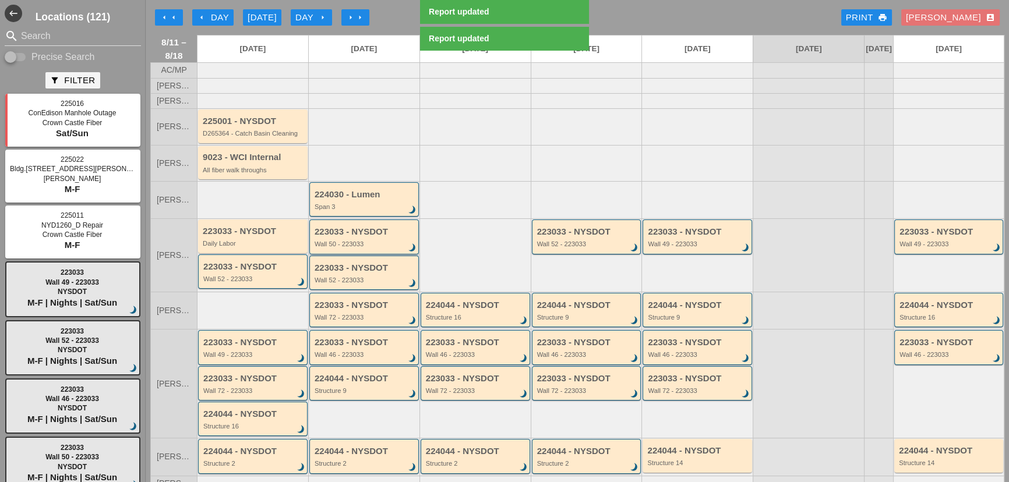
click at [355, 248] on div "Wall 50 - 223033" at bounding box center [365, 244] width 101 height 7
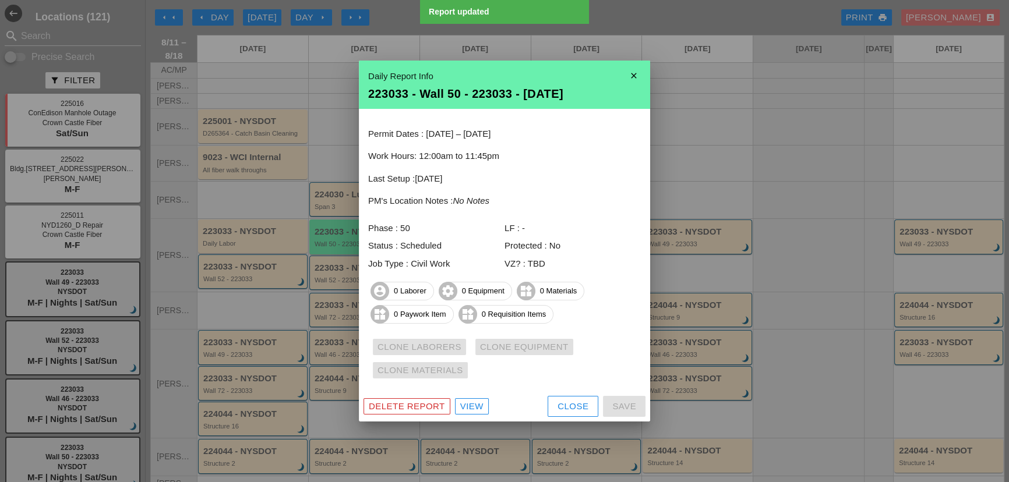
click at [420, 396] on div "Delete Report View Close Save" at bounding box center [504, 407] width 291 height 30
click at [420, 397] on div "Delete Report View Close Save" at bounding box center [504, 407] width 291 height 30
drag, startPoint x: 426, startPoint y: 398, endPoint x: 429, endPoint y: 414, distance: 16.6
click at [425, 399] on button "Delete Report" at bounding box center [407, 407] width 87 height 16
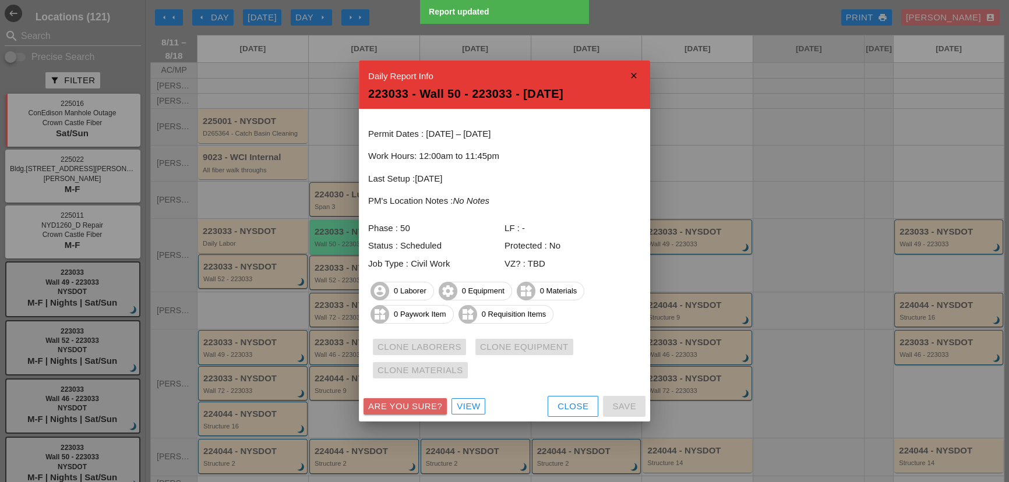
click at [429, 414] on button "Are you sure?" at bounding box center [405, 407] width 83 height 16
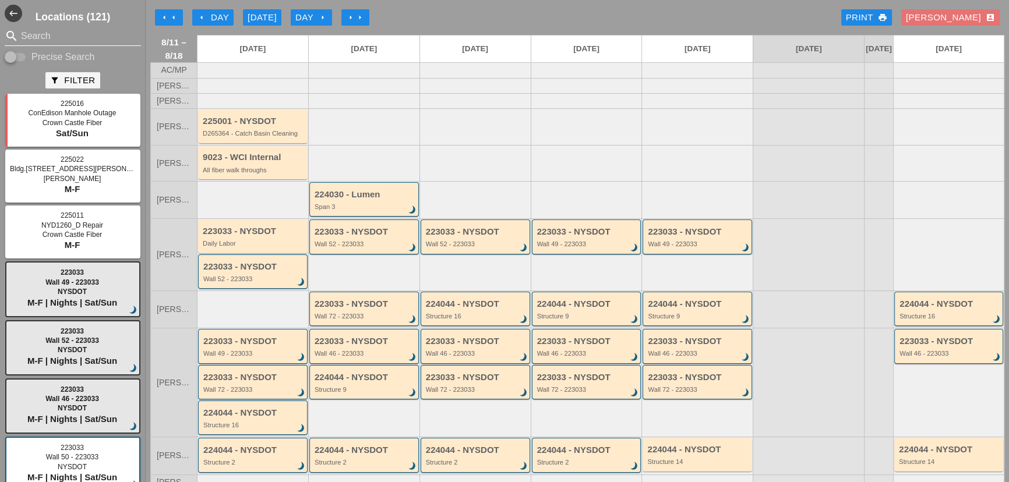
click at [34, 37] on input "Search" at bounding box center [73, 36] width 104 height 19
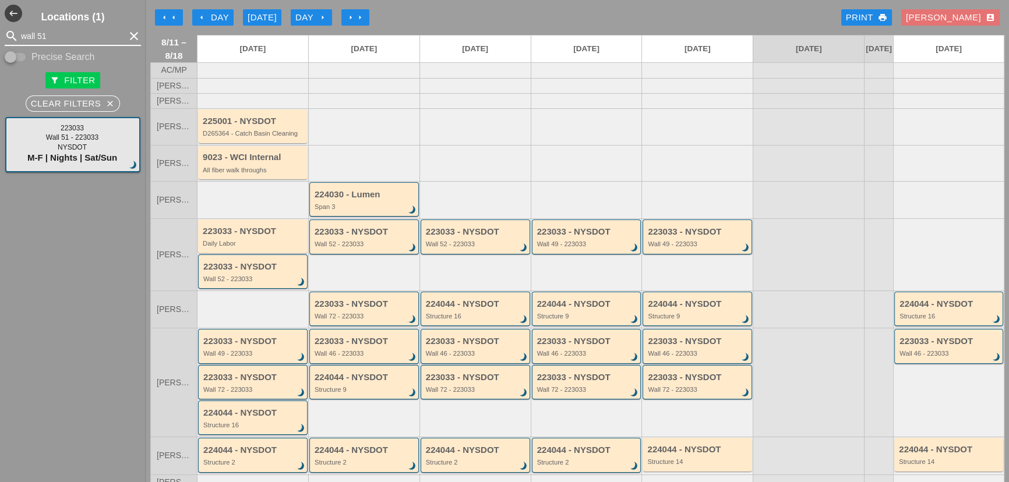
type input "wall 51"
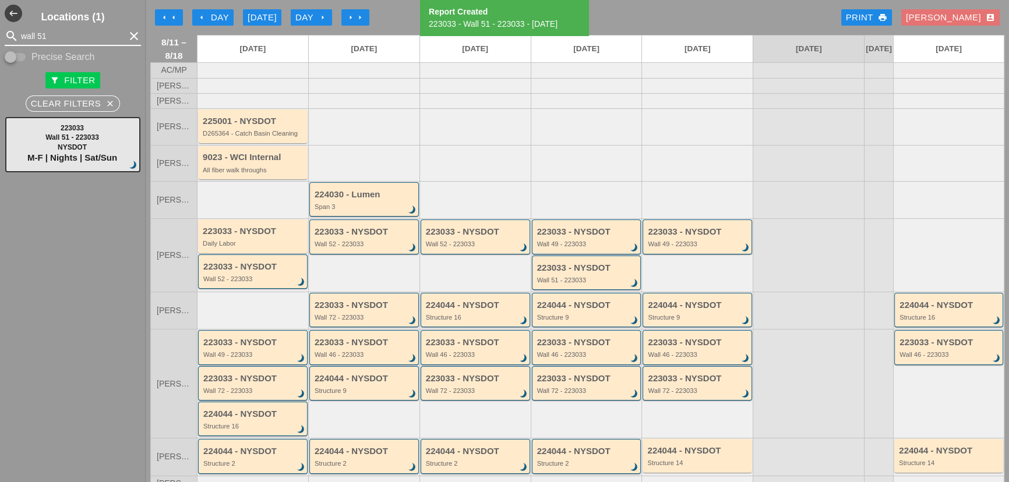
click at [70, 27] on input "wall 51" at bounding box center [73, 36] width 104 height 19
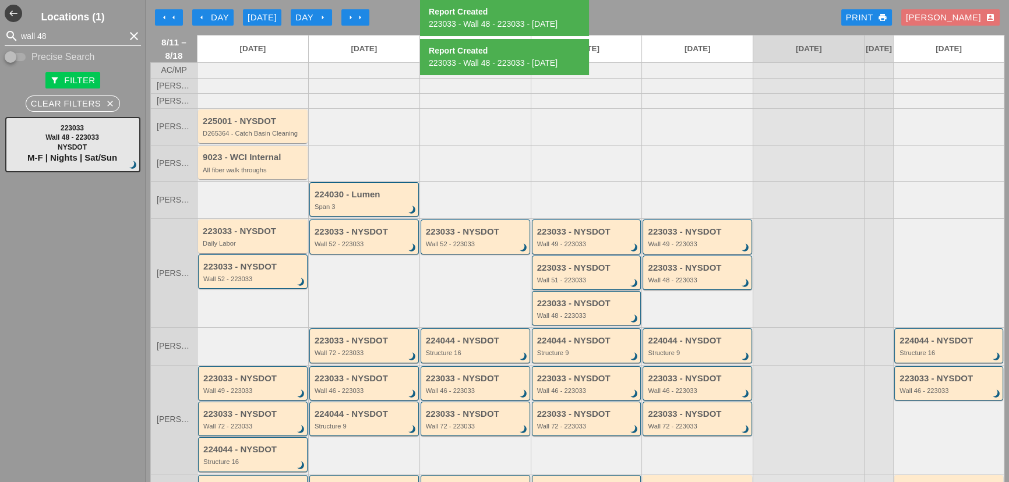
click at [59, 38] on input "wall 48" at bounding box center [73, 36] width 104 height 19
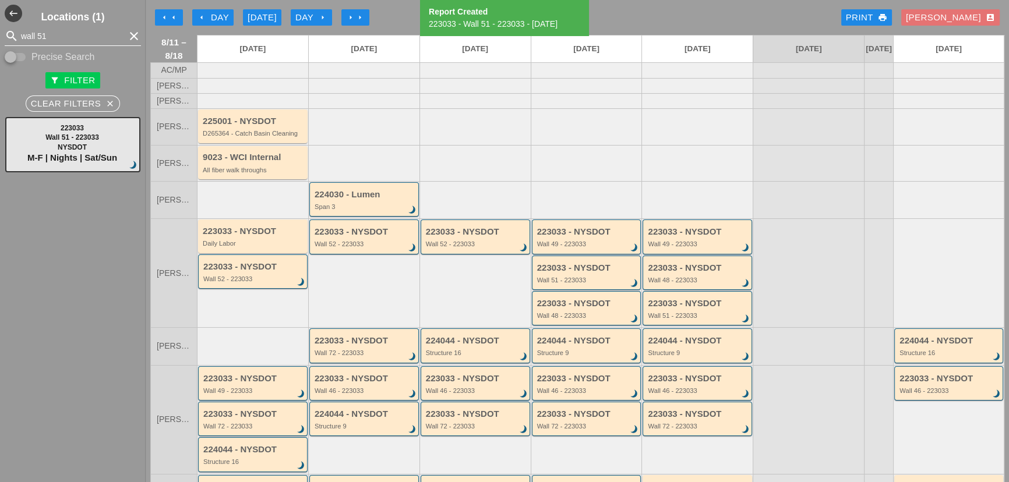
click at [73, 34] on input "wall 51" at bounding box center [73, 36] width 104 height 19
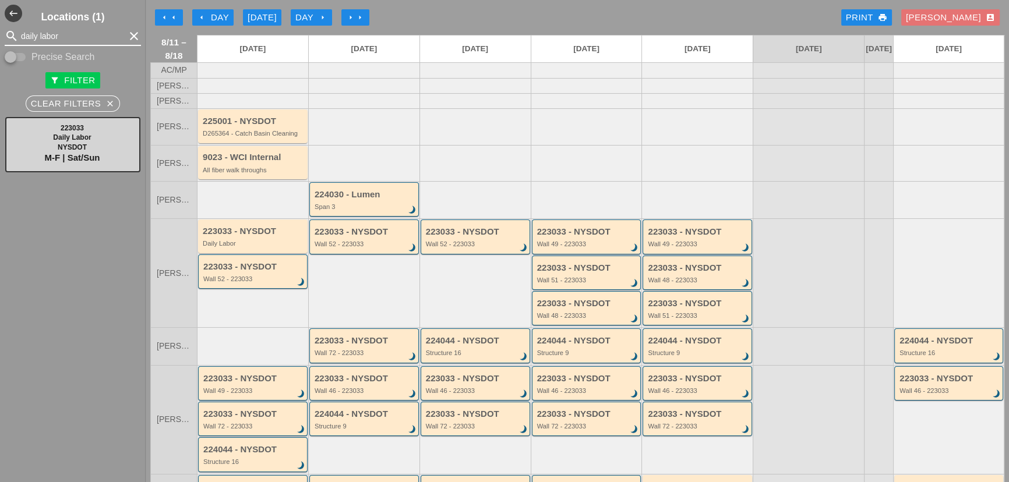
type input "daily labor"
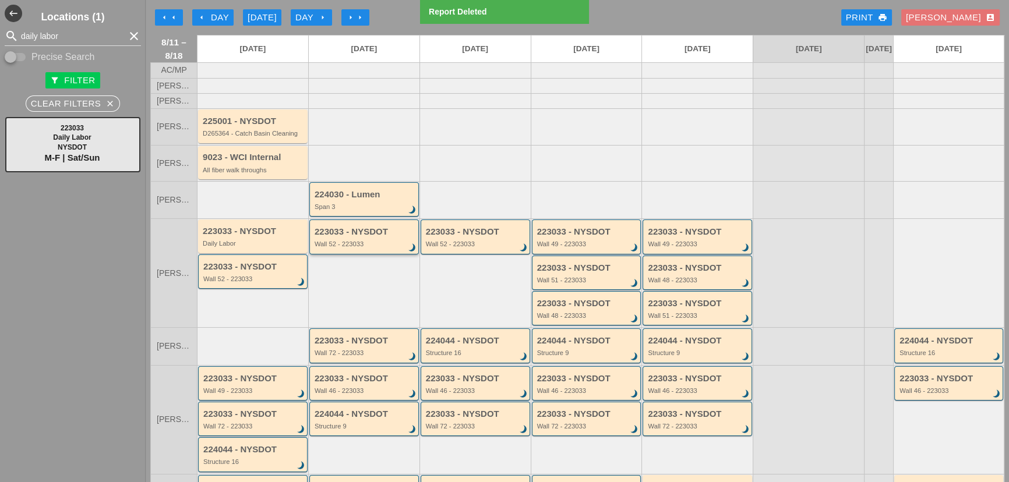
click at [334, 245] on div "223033 - NYSDOT Wall 52 - 223033 brightness_3" at bounding box center [365, 237] width 101 height 21
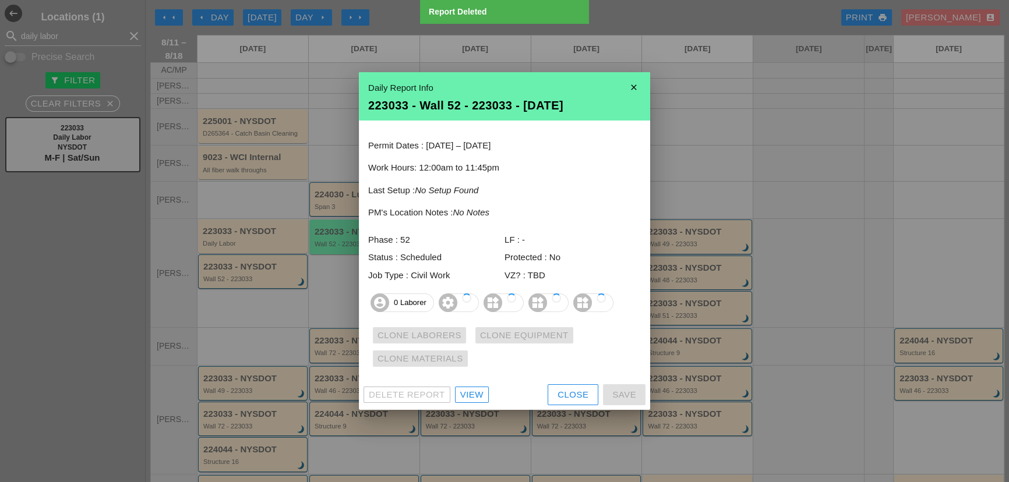
click at [274, 250] on div at bounding box center [504, 241] width 1009 height 482
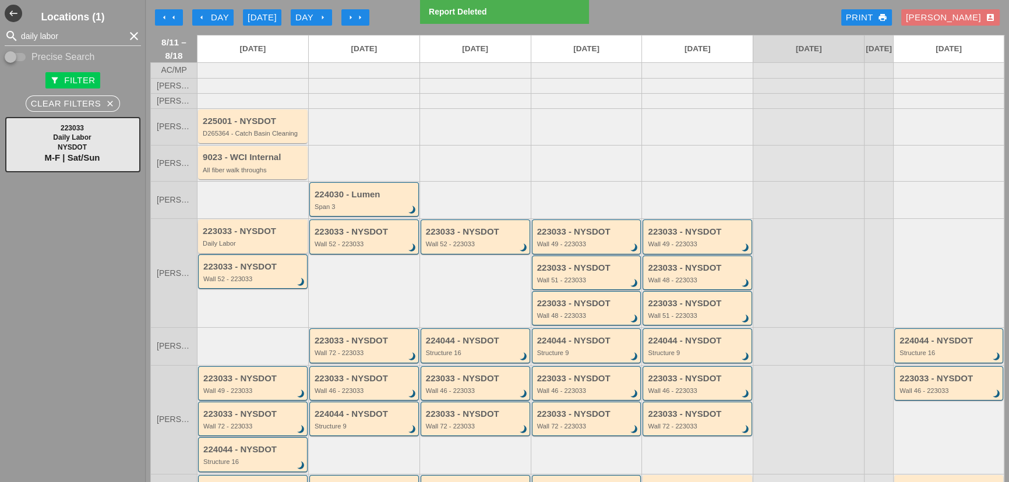
click at [274, 247] on div "Daily Labor" at bounding box center [254, 243] width 102 height 7
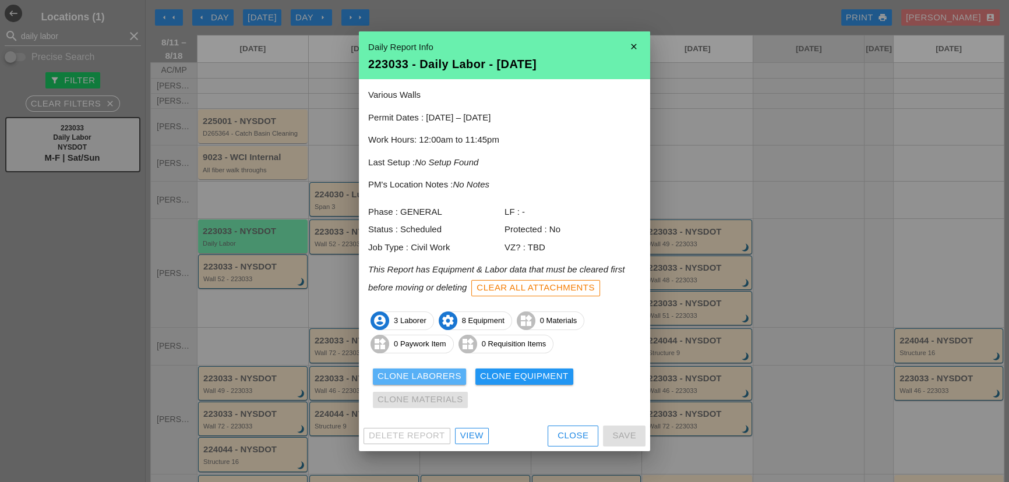
click at [433, 375] on div "Clone Laborers" at bounding box center [420, 376] width 84 height 13
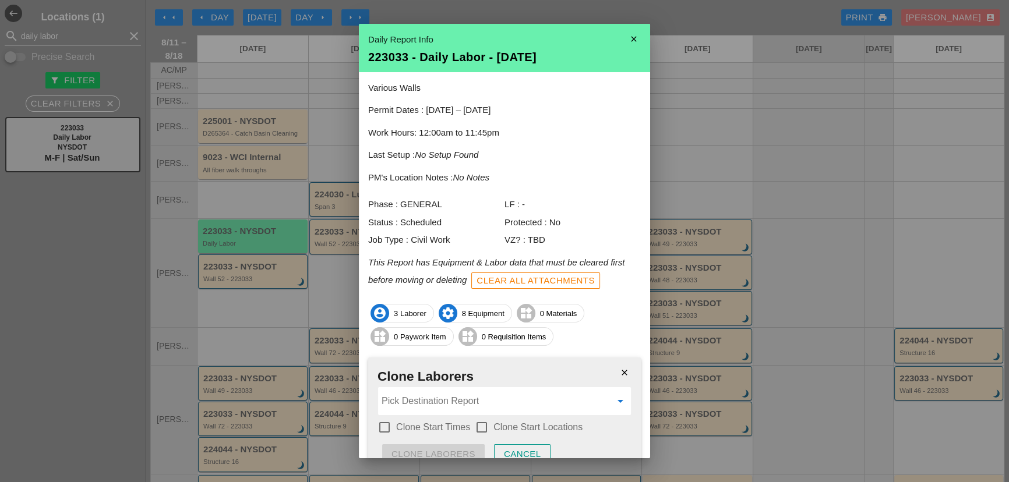
click at [456, 397] on input "Pick Destination Report" at bounding box center [497, 401] width 230 height 19
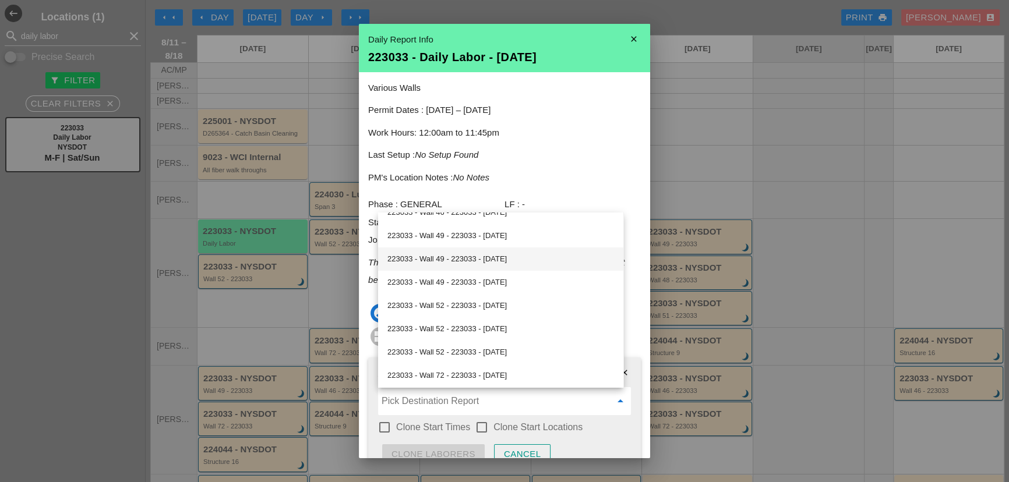
scroll to position [158, 0]
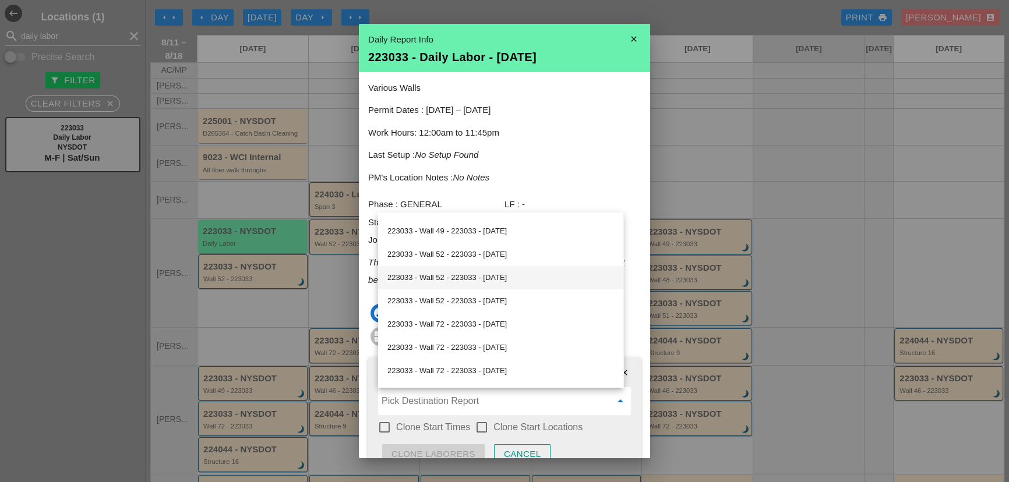
click at [447, 278] on div "223033 - Wall 52 - 223033 - 08/12/2025" at bounding box center [500, 278] width 227 height 14
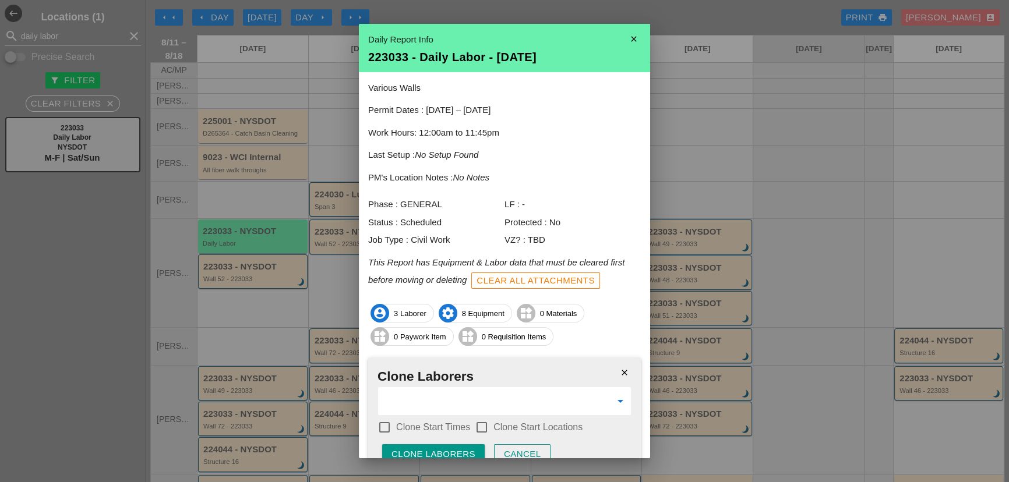
click at [403, 432] on label "Clone Start Times" at bounding box center [433, 428] width 74 height 12
click at [404, 431] on label "Clone Start Times" at bounding box center [433, 428] width 74 height 12
click at [511, 429] on label "Clone Start Locations" at bounding box center [537, 428] width 89 height 12
click at [423, 425] on label "Clone Start Times" at bounding box center [433, 428] width 74 height 12
click at [442, 454] on div "Clone Laborers" at bounding box center [434, 454] width 84 height 13
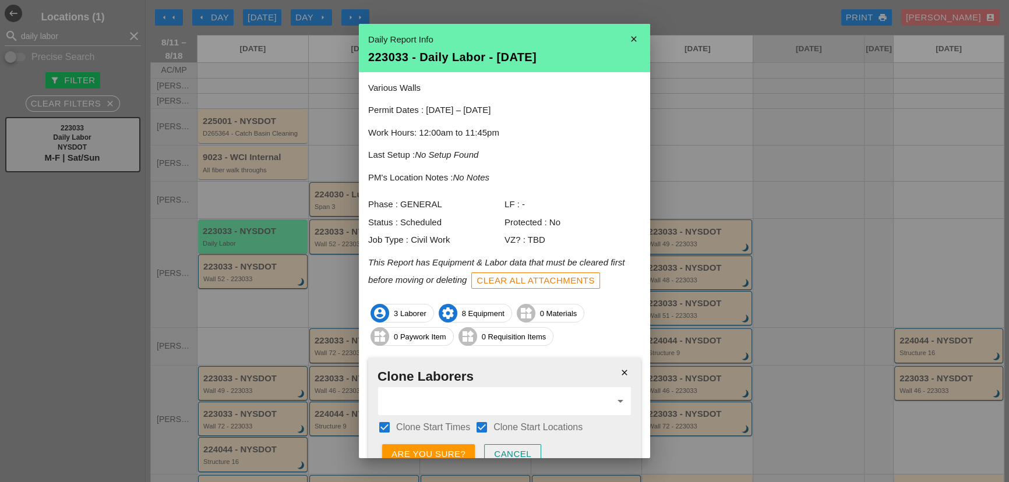
click at [442, 454] on div "Are you sure?" at bounding box center [429, 454] width 74 height 13
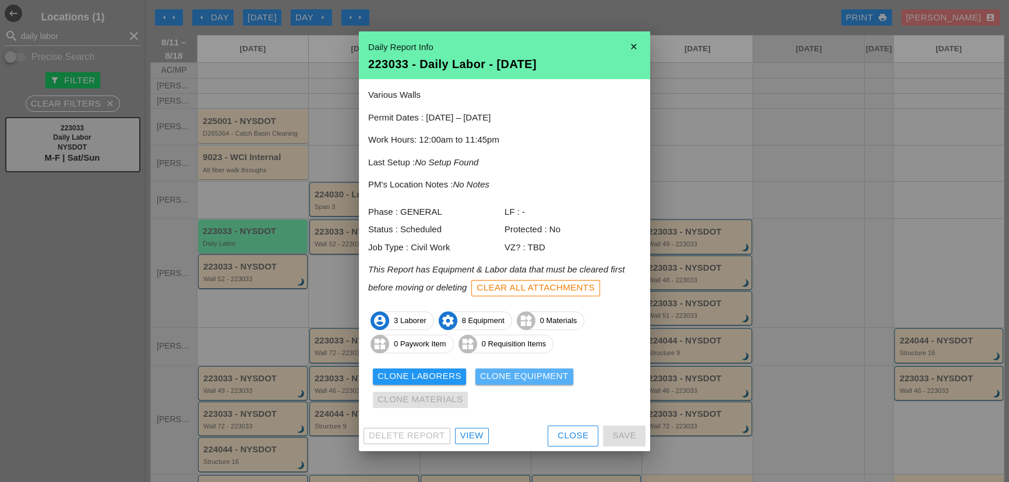
click at [493, 373] on div "Clone Equipment" at bounding box center [524, 376] width 89 height 13
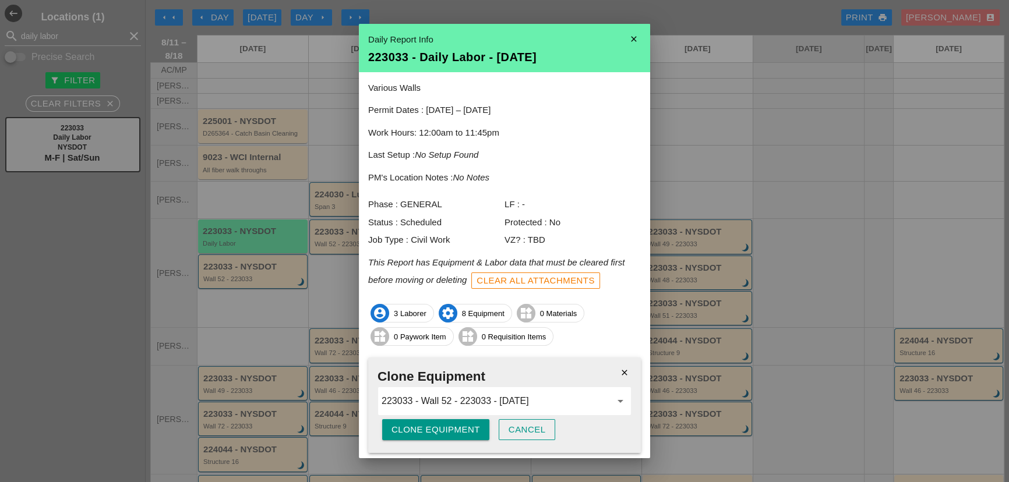
click at [444, 429] on div "Clone Equipment" at bounding box center [436, 430] width 89 height 13
click at [444, 429] on div "Are you sure?" at bounding box center [429, 430] width 74 height 13
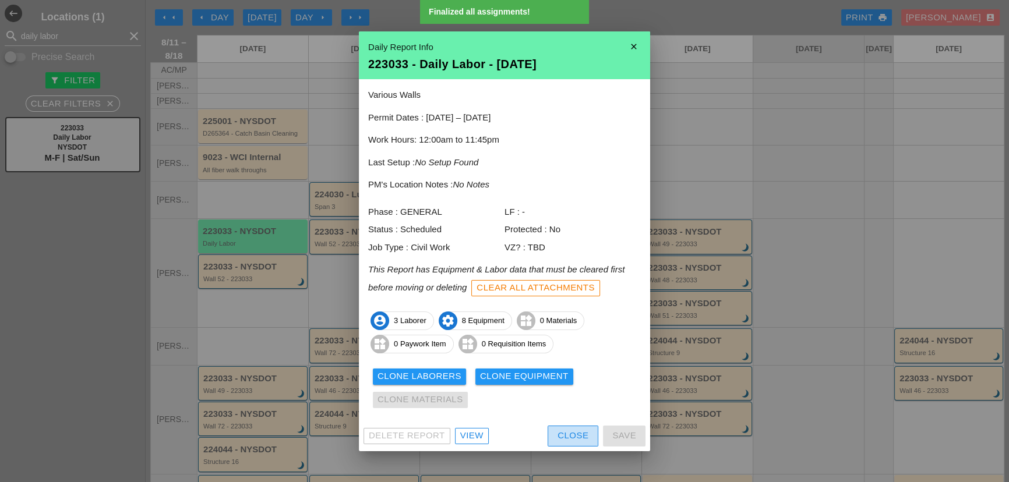
click at [577, 438] on div "Close" at bounding box center [573, 435] width 31 height 13
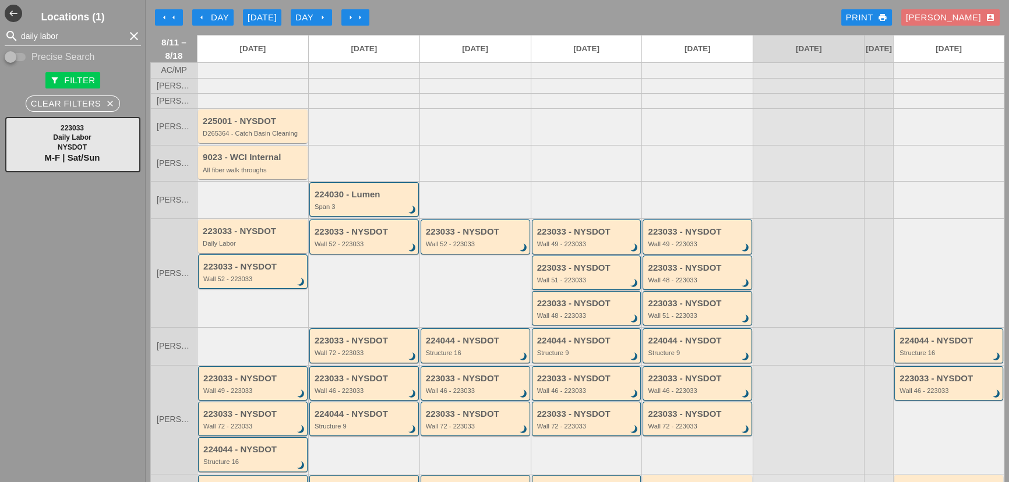
click at [961, 19] on div "Seth account_box" at bounding box center [950, 17] width 89 height 13
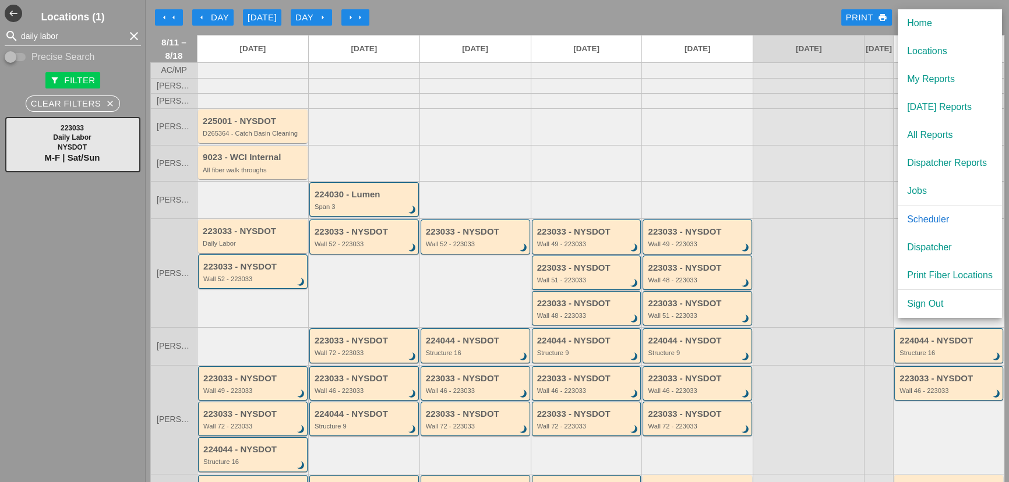
scroll to position [52, 0]
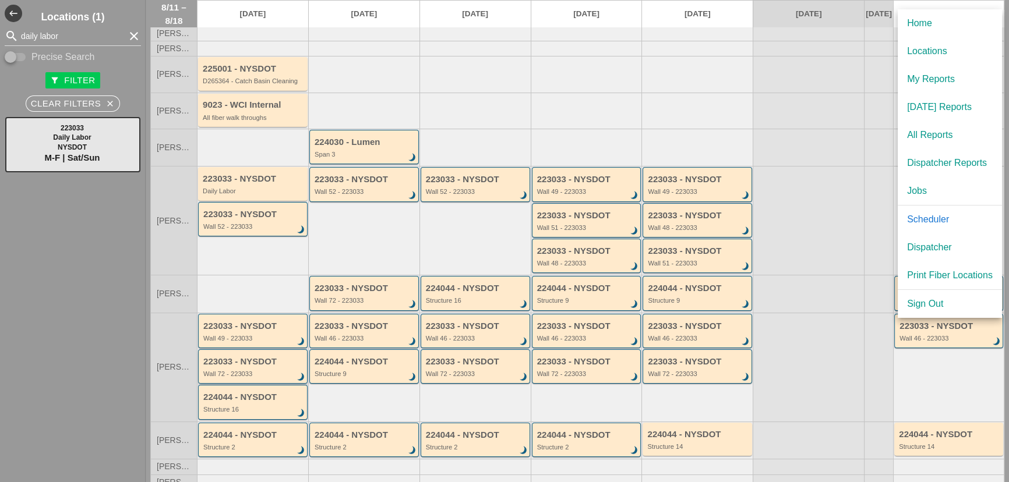
click at [236, 378] on div "Wall 72 - 223033" at bounding box center [253, 374] width 101 height 7
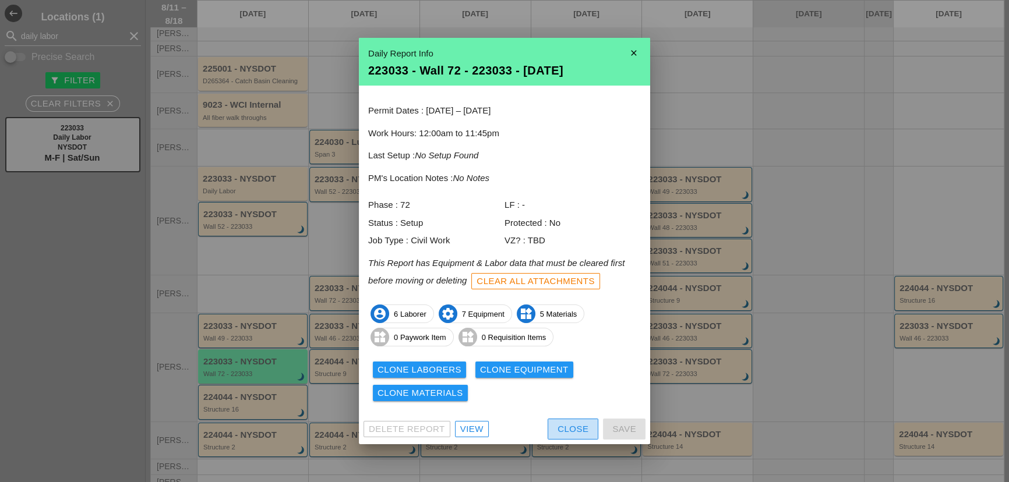
click at [559, 429] on div "Close" at bounding box center [573, 429] width 31 height 13
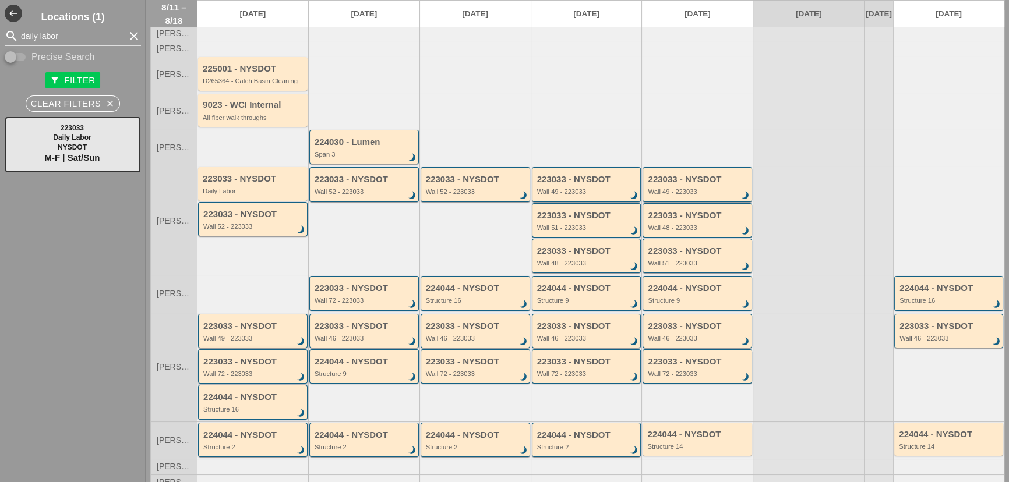
click at [292, 367] on div "223033 - NYSDOT" at bounding box center [253, 362] width 101 height 10
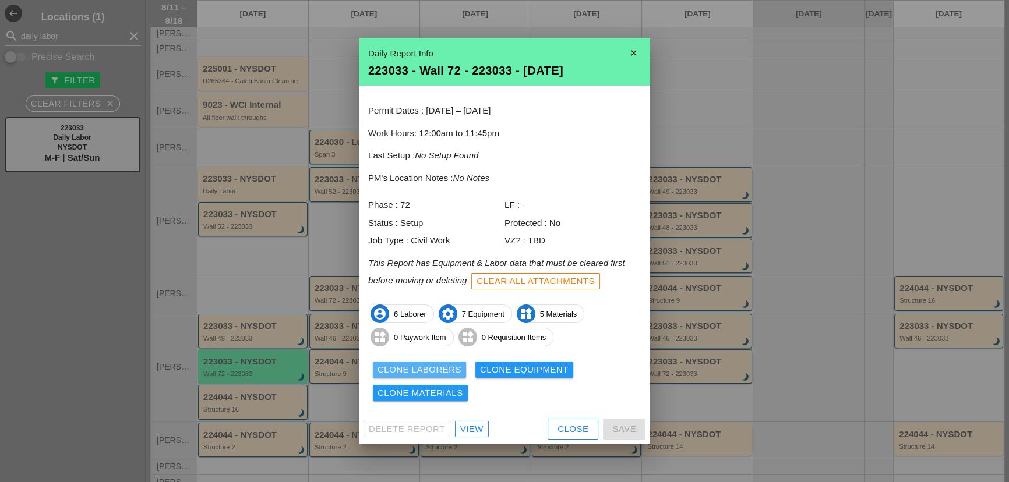
click at [401, 364] on div "Clone Laborers" at bounding box center [420, 370] width 84 height 13
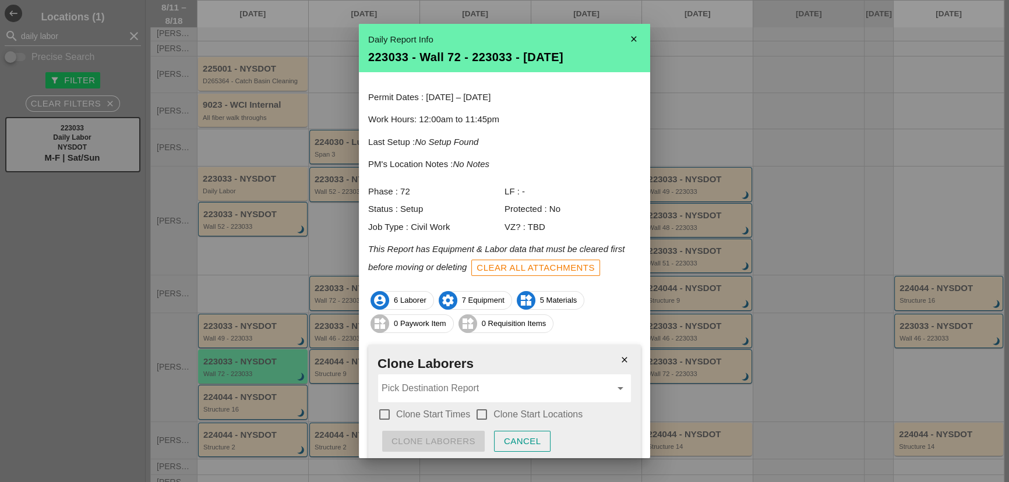
click at [428, 389] on input "Pick Destination Report" at bounding box center [497, 388] width 230 height 19
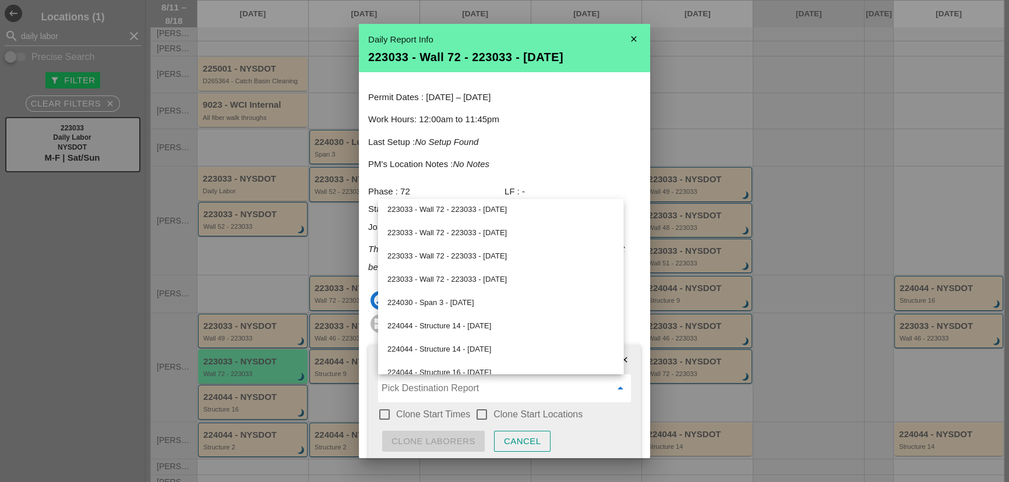
scroll to position [265, 0]
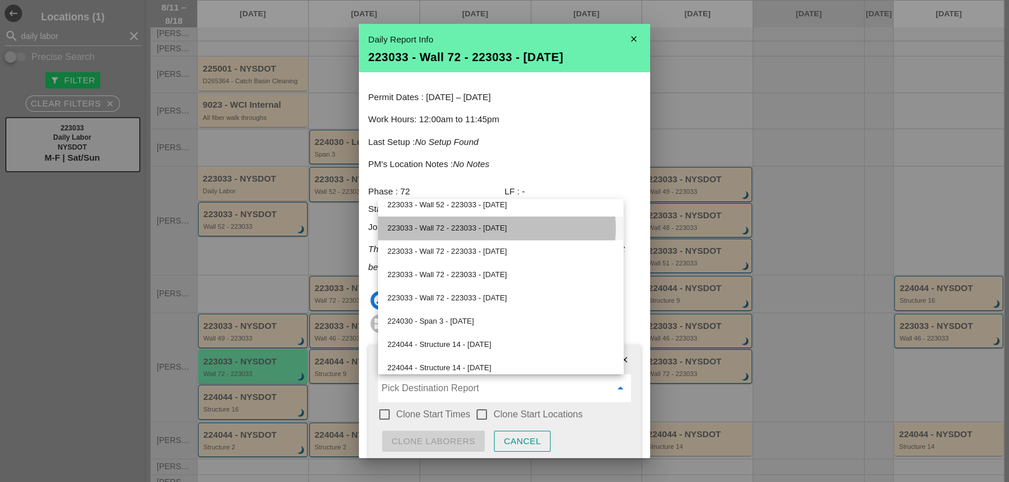
click at [433, 234] on div "223033 - Wall 72 - 223033 - 08/12/2025" at bounding box center [500, 228] width 227 height 14
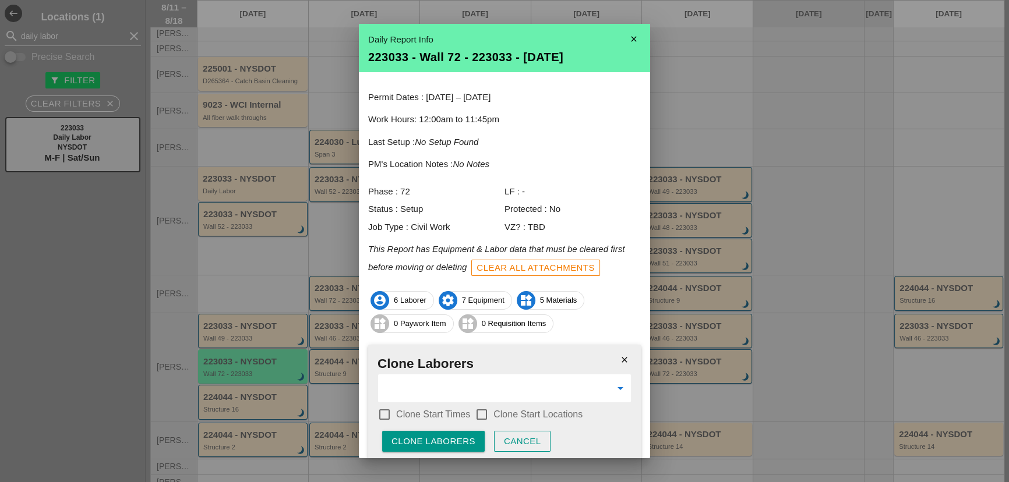
click at [431, 410] on label "Clone Start Times" at bounding box center [433, 415] width 74 height 12
click at [477, 413] on div at bounding box center [482, 415] width 20 height 20
click at [472, 437] on div "Clone Laborers" at bounding box center [434, 441] width 84 height 13
click at [472, 437] on button "Are you sure?" at bounding box center [428, 441] width 93 height 21
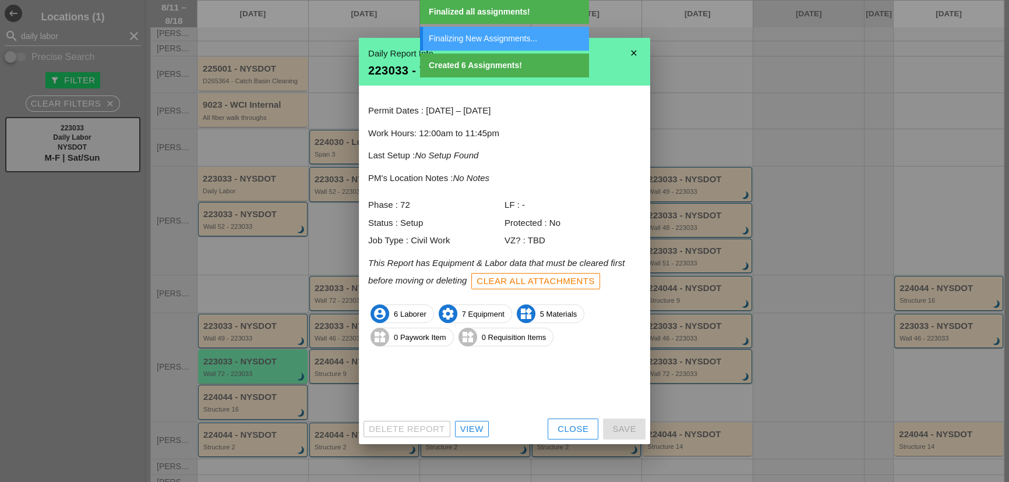
scroll to position [0, 0]
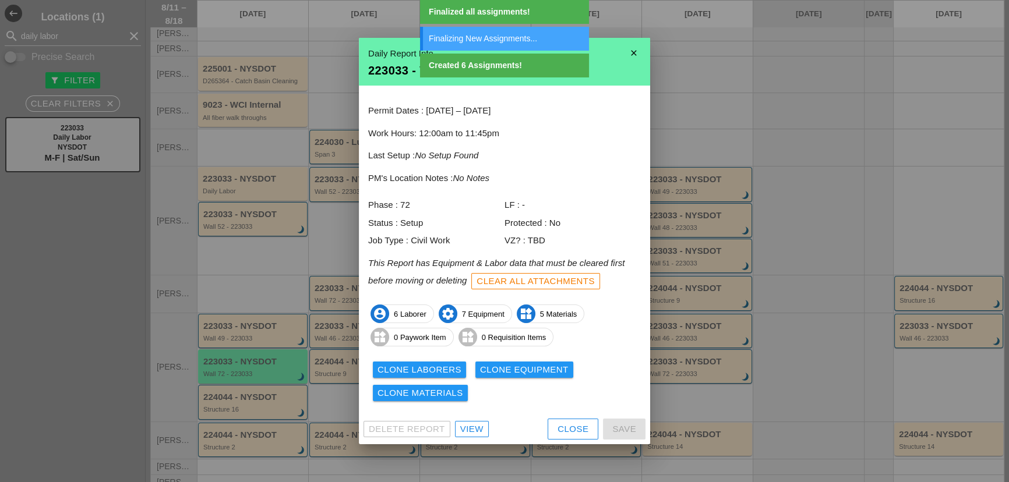
click at [511, 369] on div "Clone Equipment" at bounding box center [524, 370] width 89 height 13
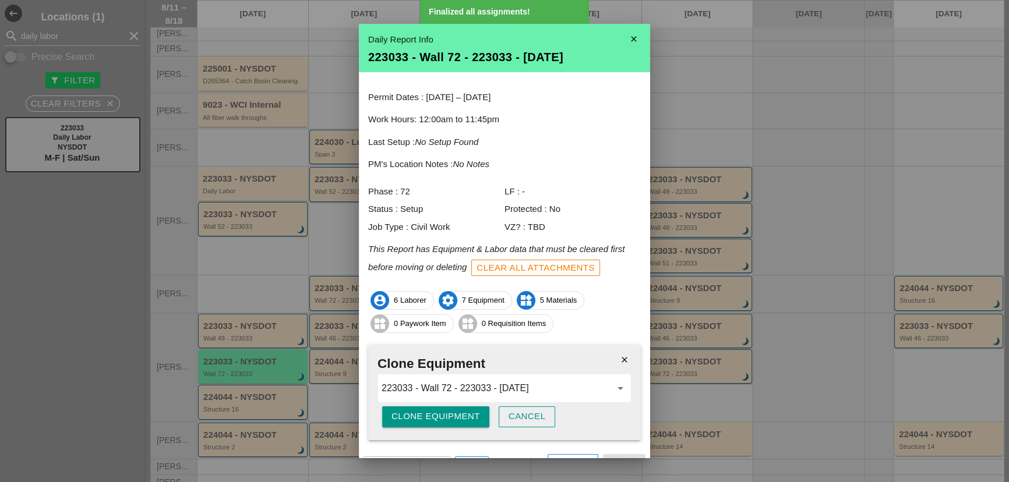
click at [471, 414] on div "Clone Equipment" at bounding box center [436, 416] width 89 height 13
click at [471, 414] on button "Are you sure?" at bounding box center [428, 417] width 93 height 21
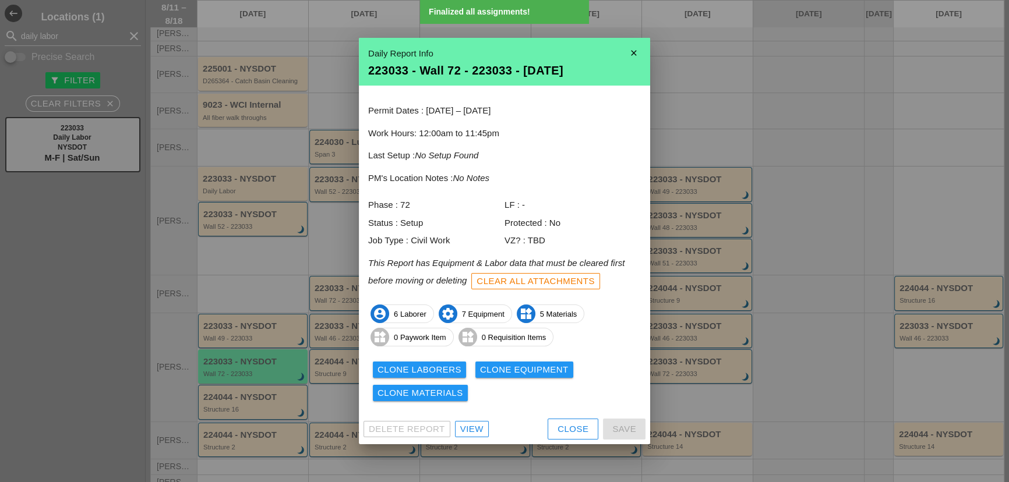
click at [454, 396] on div "Clone Materials" at bounding box center [421, 393] width 86 height 13
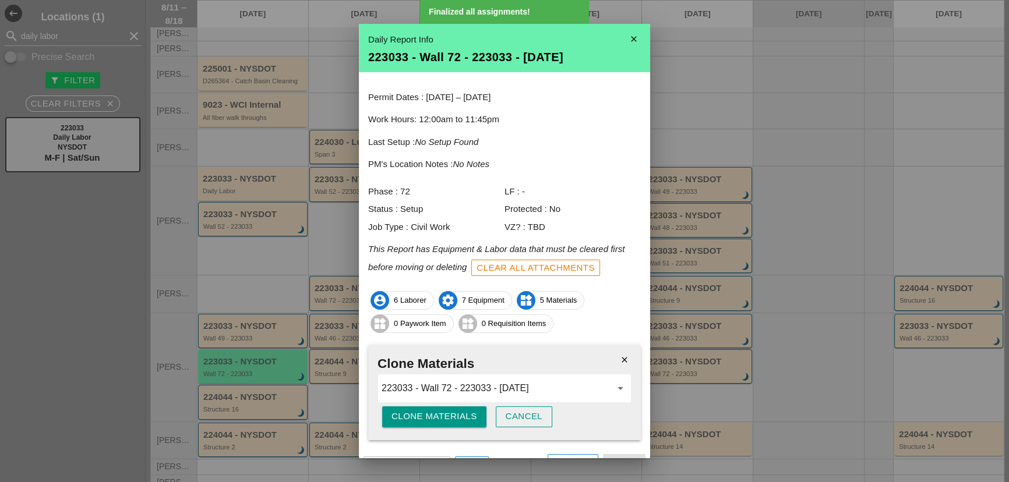
click at [446, 421] on div "Clone Materials" at bounding box center [435, 416] width 86 height 13
click at [446, 421] on div "Are you sure?" at bounding box center [429, 416] width 74 height 13
click at [548, 420] on button "Cancel" at bounding box center [524, 417] width 57 height 21
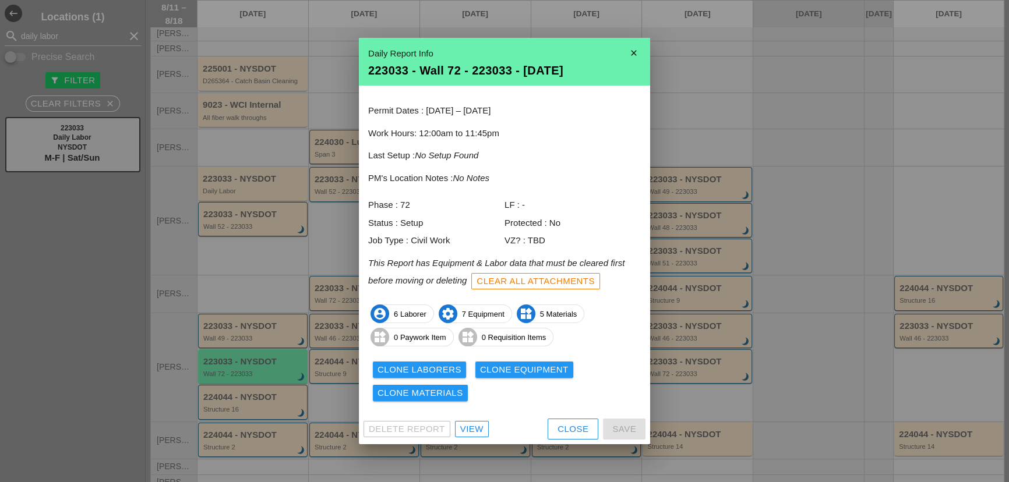
click at [559, 425] on div "Close" at bounding box center [573, 429] width 31 height 13
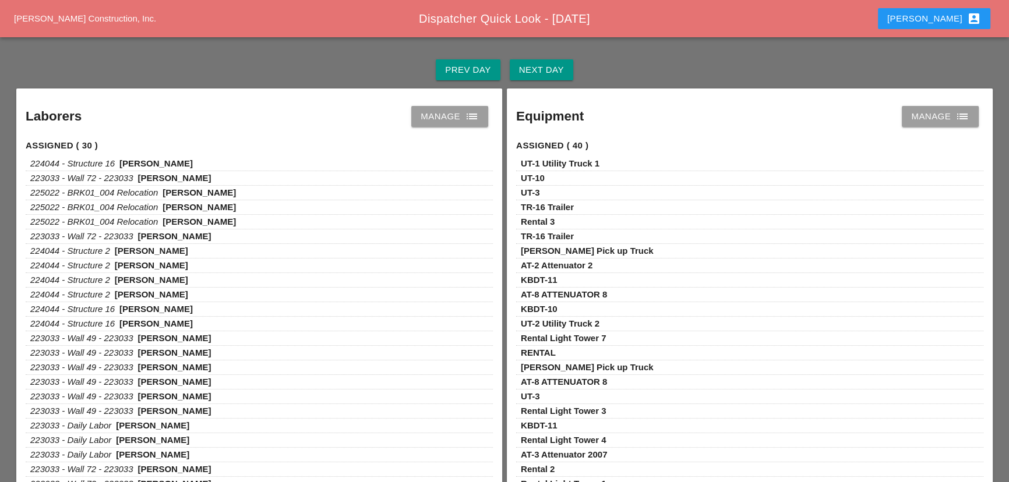
click at [522, 59] on div "Prev Day Next Day" at bounding box center [504, 69] width 981 height 37
click at [522, 64] on div "Next Day" at bounding box center [541, 70] width 45 height 13
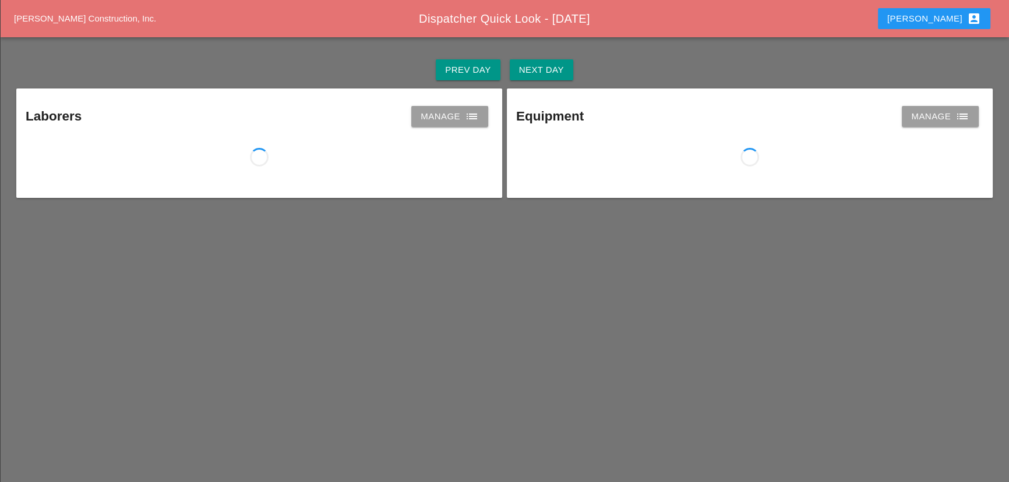
click at [433, 121] on div "Manage list" at bounding box center [450, 117] width 58 height 14
